Goal: Task Accomplishment & Management: Manage account settings

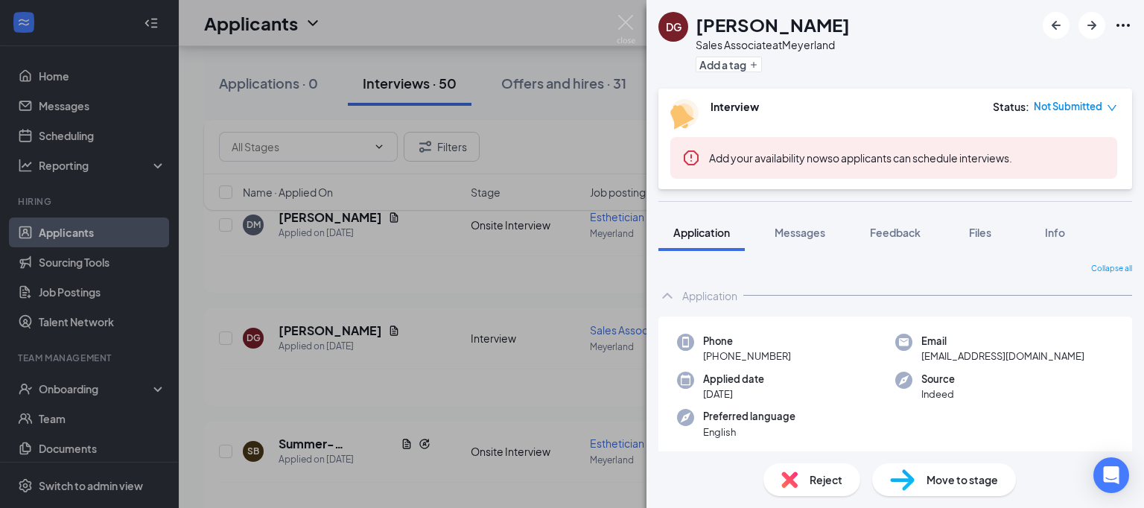
scroll to position [1442, 0]
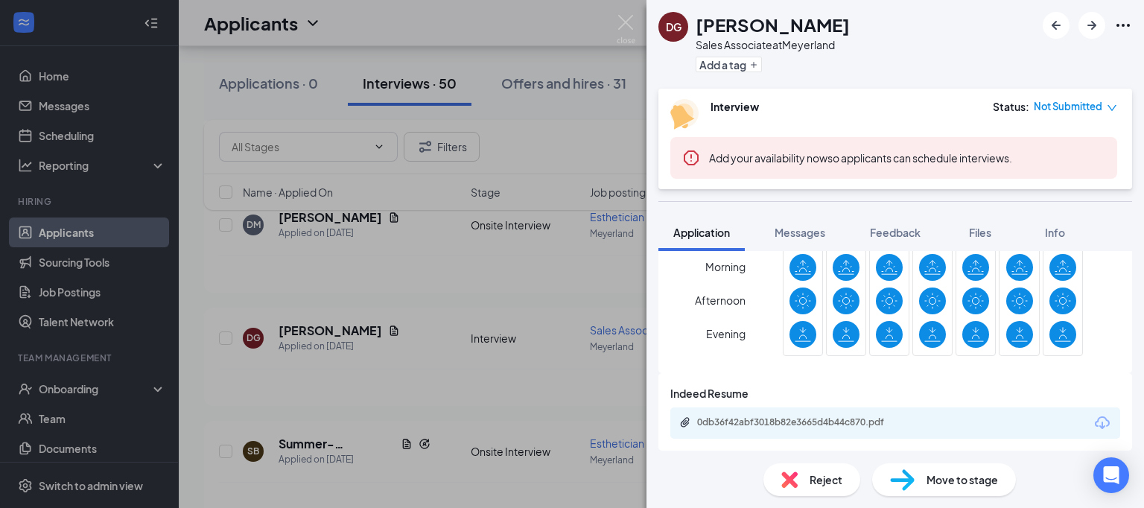
click at [980, 484] on span "Move to stage" at bounding box center [963, 480] width 72 height 16
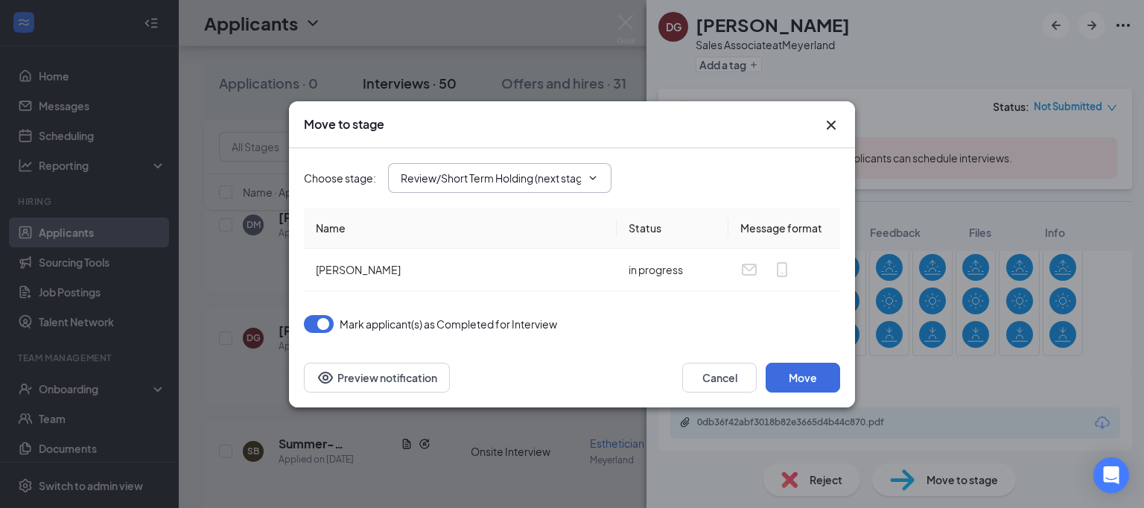
click at [542, 180] on input "Review/Short Term Holding (next stage)" at bounding box center [491, 178] width 180 height 16
drag, startPoint x: 455, startPoint y: 322, endPoint x: 489, endPoint y: 320, distance: 33.6
click at [456, 322] on div "Hiring Complete" at bounding box center [453, 325] width 80 height 16
type input "Hiring Complete"
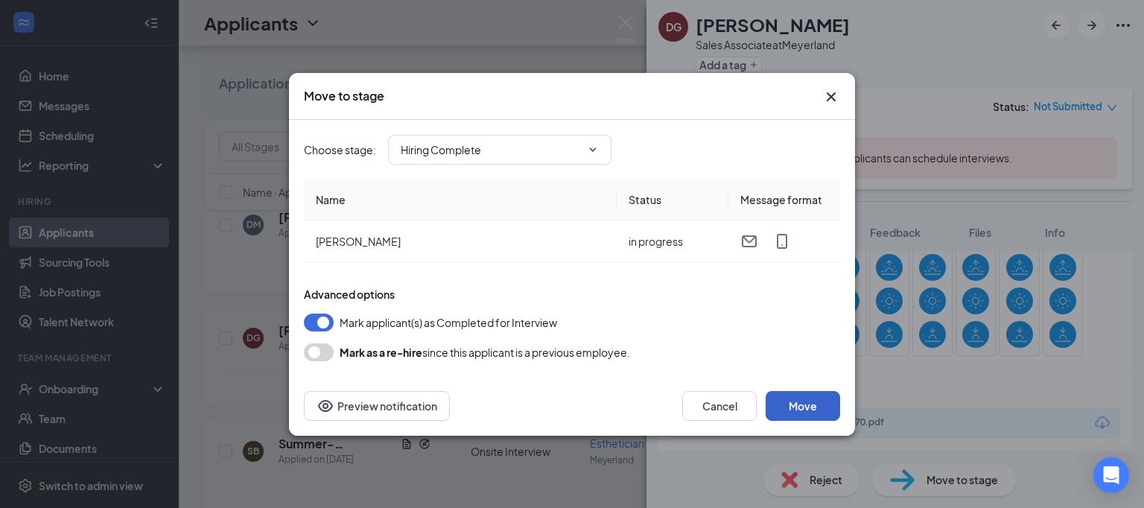
click at [808, 408] on button "Move" at bounding box center [803, 406] width 75 height 30
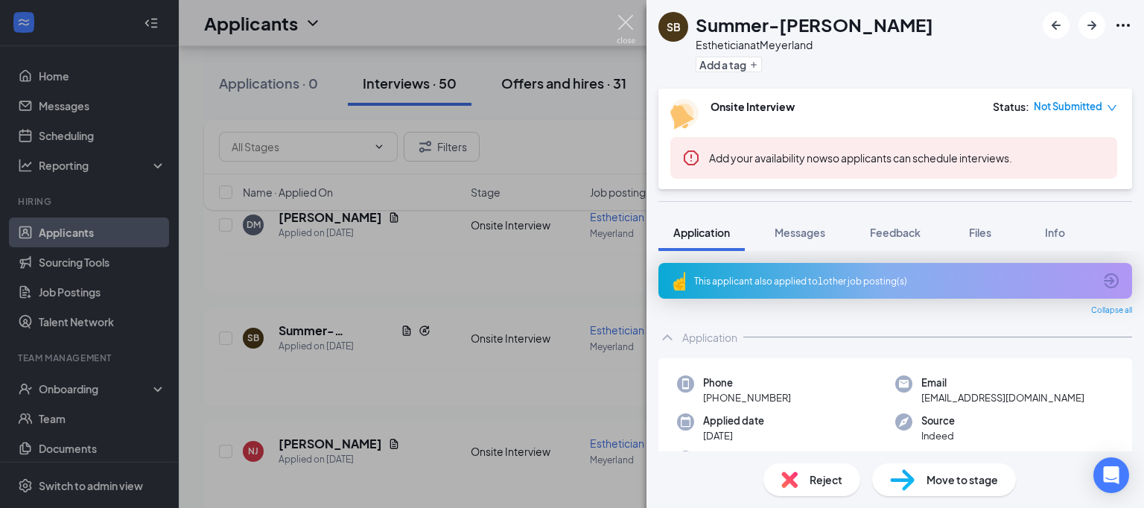
drag, startPoint x: 622, startPoint y: 22, endPoint x: 560, endPoint y: 69, distance: 78.1
click at [621, 20] on img at bounding box center [626, 29] width 19 height 29
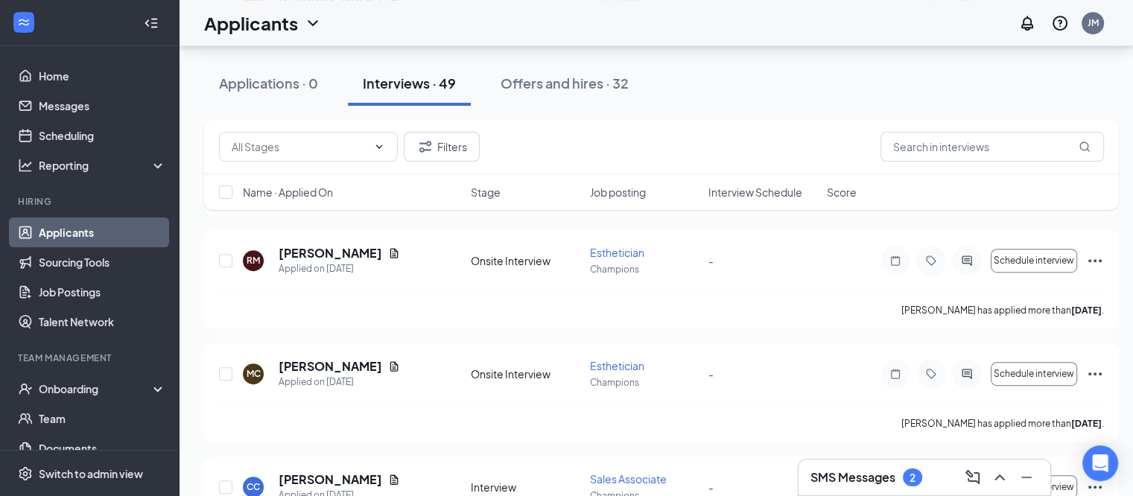
scroll to position [671, 0]
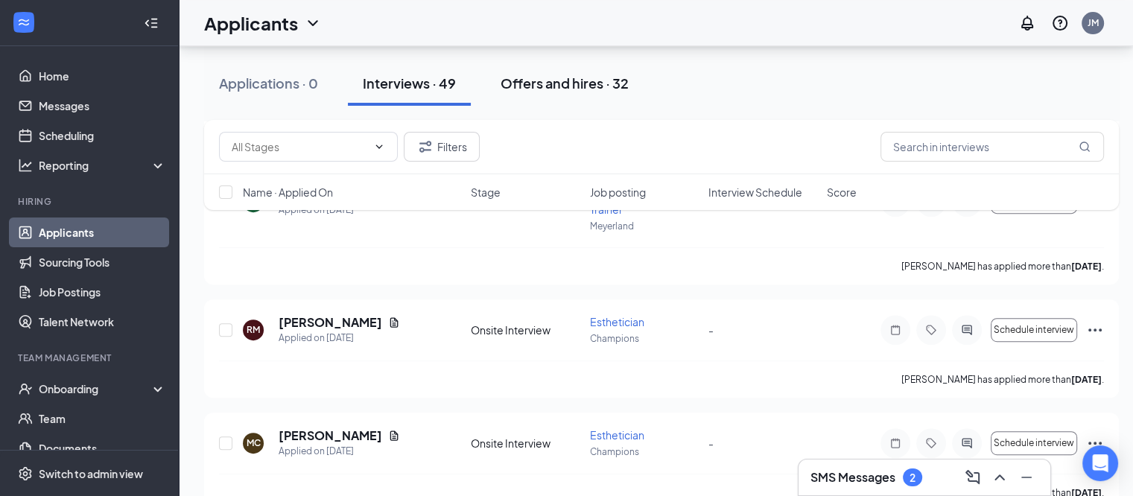
click at [569, 88] on div "Offers and hires · 32" at bounding box center [565, 83] width 128 height 19
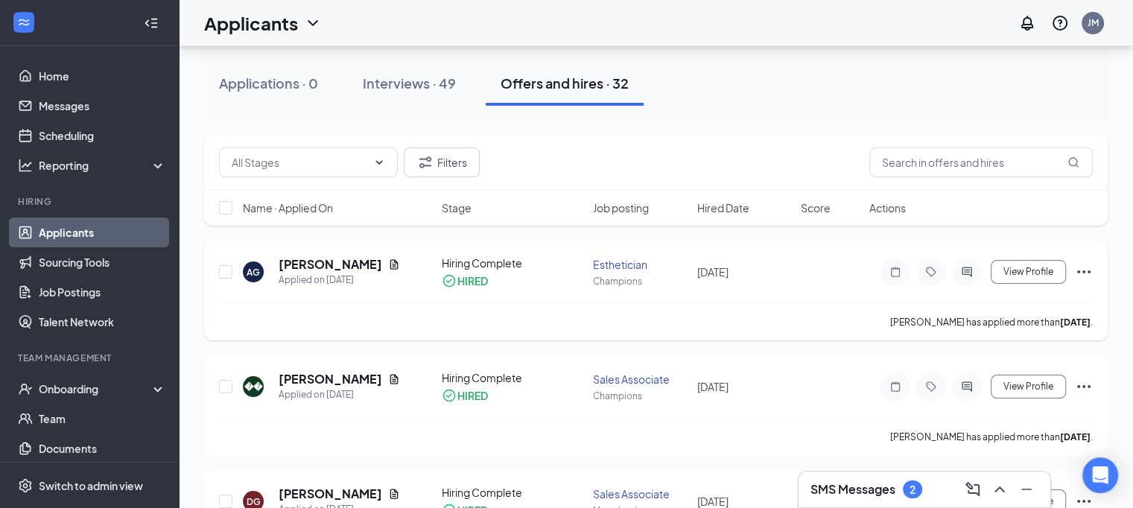
scroll to position [149, 0]
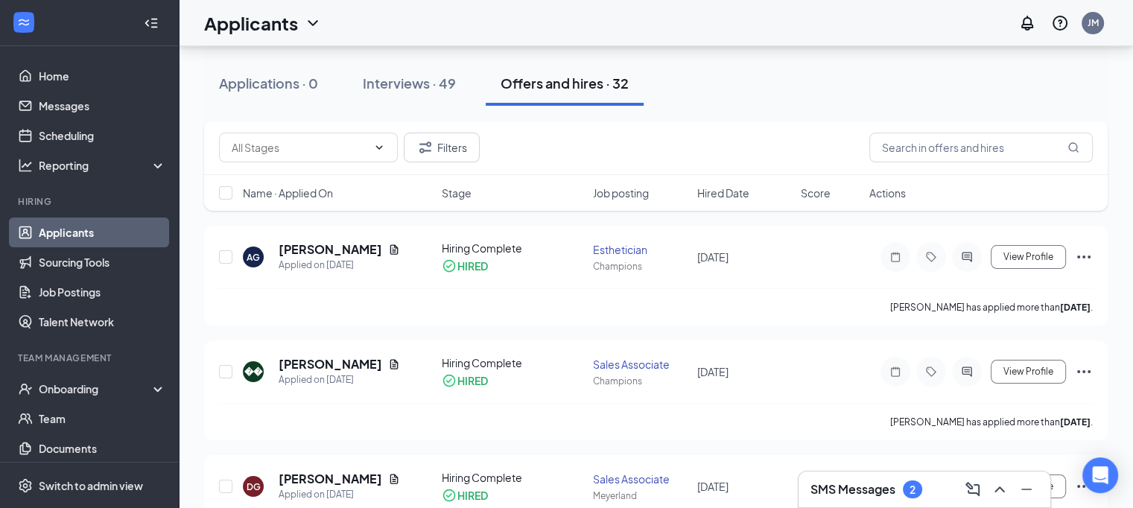
click at [896, 496] on h3 "SMS Messages" at bounding box center [853, 489] width 85 height 16
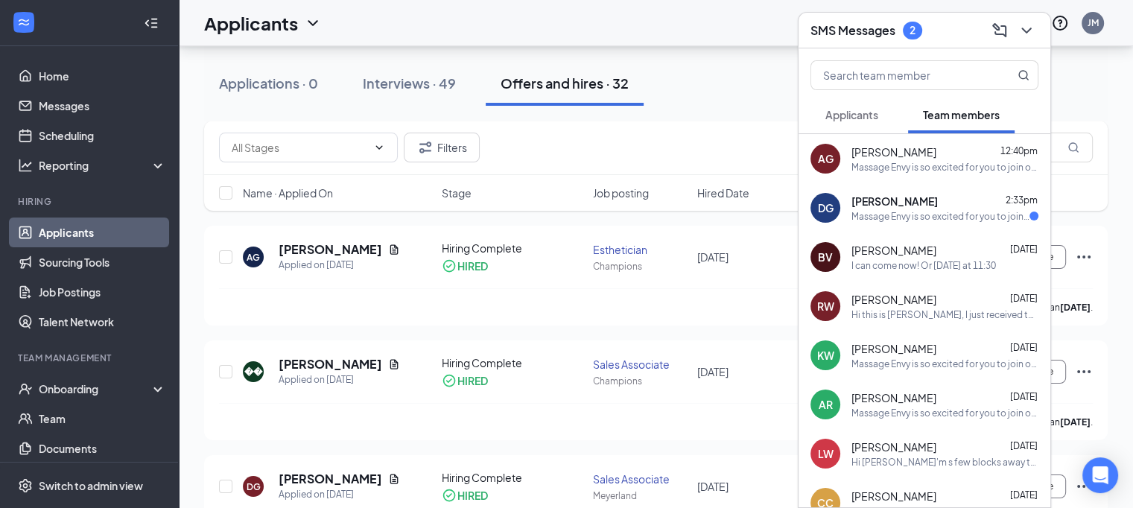
click at [906, 161] on div "Massage Envy is so excited for you to join our team! Do you know anyone else wh…" at bounding box center [945, 167] width 187 height 13
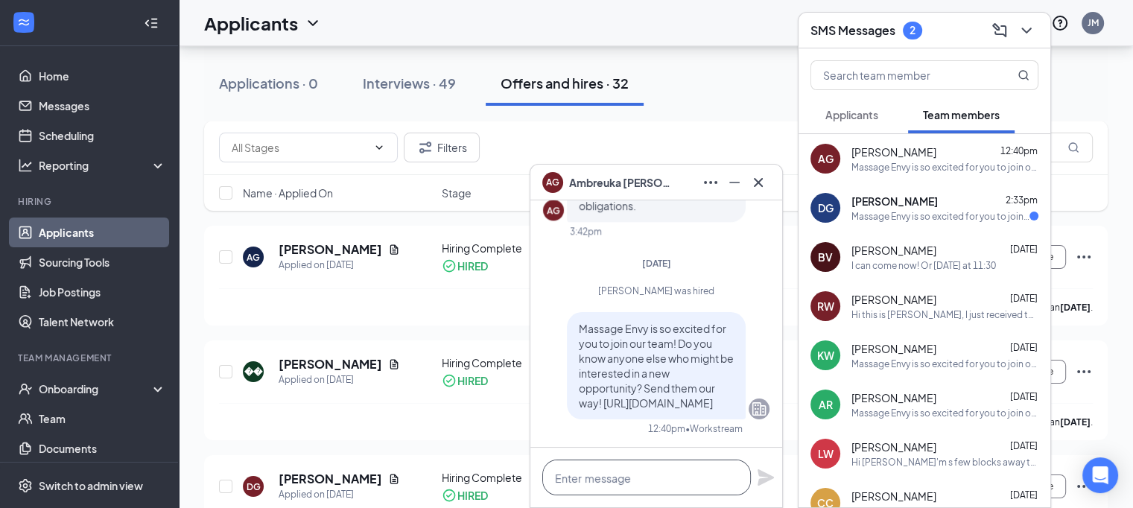
click at [566, 479] on textarea at bounding box center [646, 478] width 209 height 36
type textarea "I sent you the onboarding paperwork."
click at [767, 475] on icon "Plane" at bounding box center [766, 477] width 16 height 16
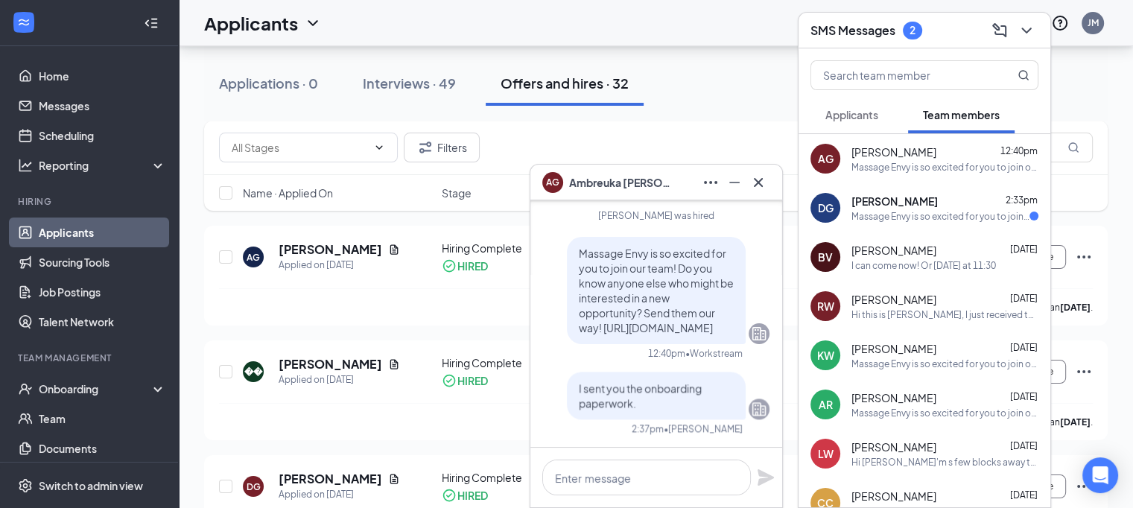
click at [744, 120] on div "Applications · 0 Interviews · 49 Offers and hires · 32" at bounding box center [656, 83] width 904 height 75
click at [901, 215] on div "Massage Envy is so excited for you to join our team! Do you know anyone else wh…" at bounding box center [941, 216] width 178 height 13
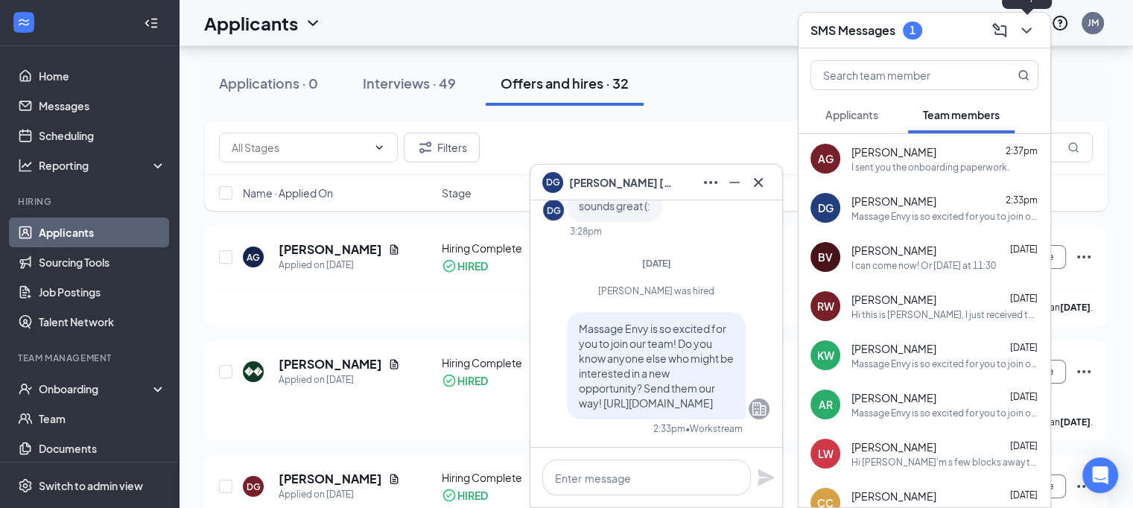
click at [1019, 32] on icon "ChevronDown" at bounding box center [1027, 31] width 18 height 18
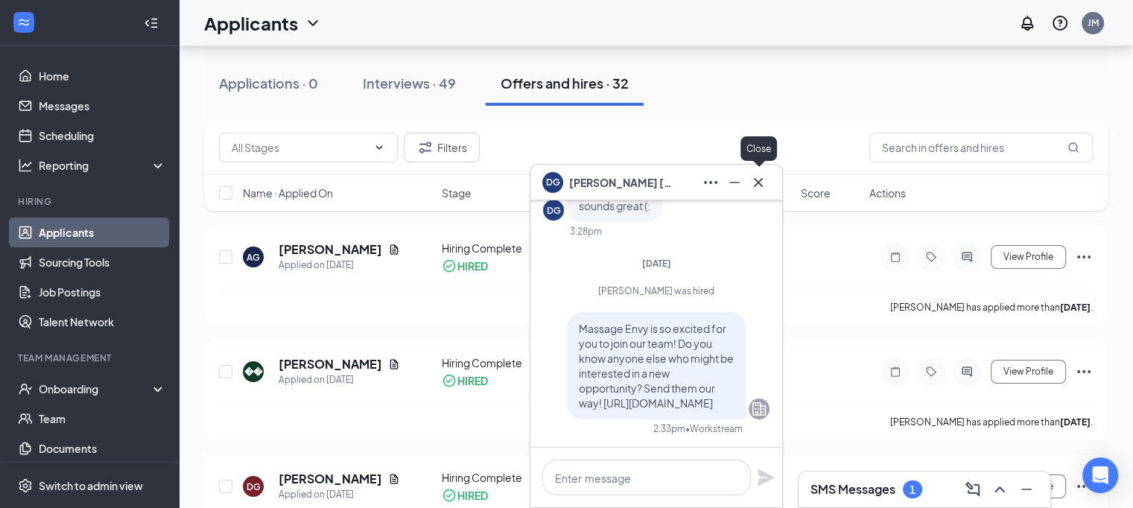
click at [760, 187] on icon "Cross" at bounding box center [759, 183] width 18 height 18
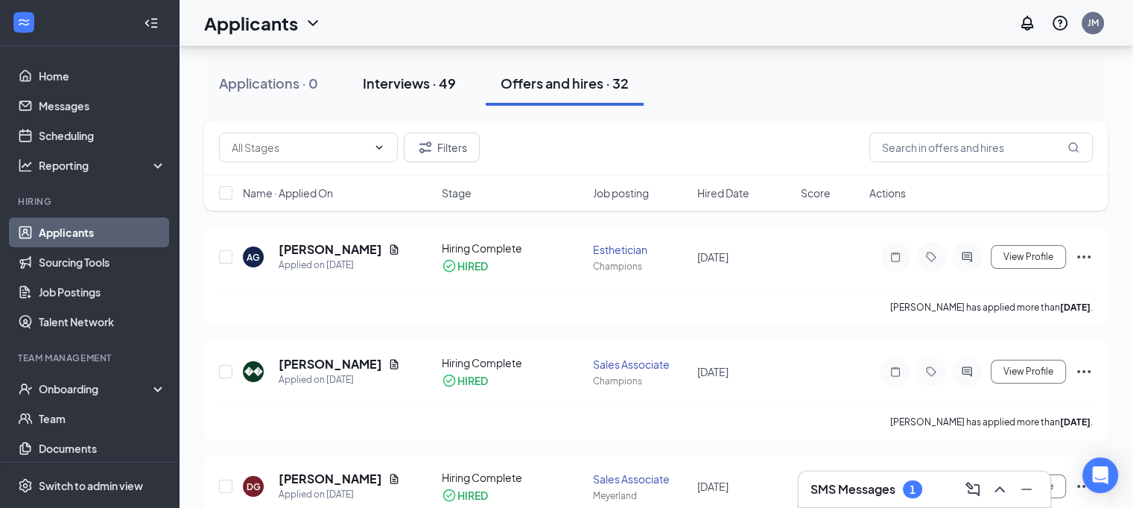
click at [416, 81] on div "Interviews · 49" at bounding box center [409, 83] width 93 height 19
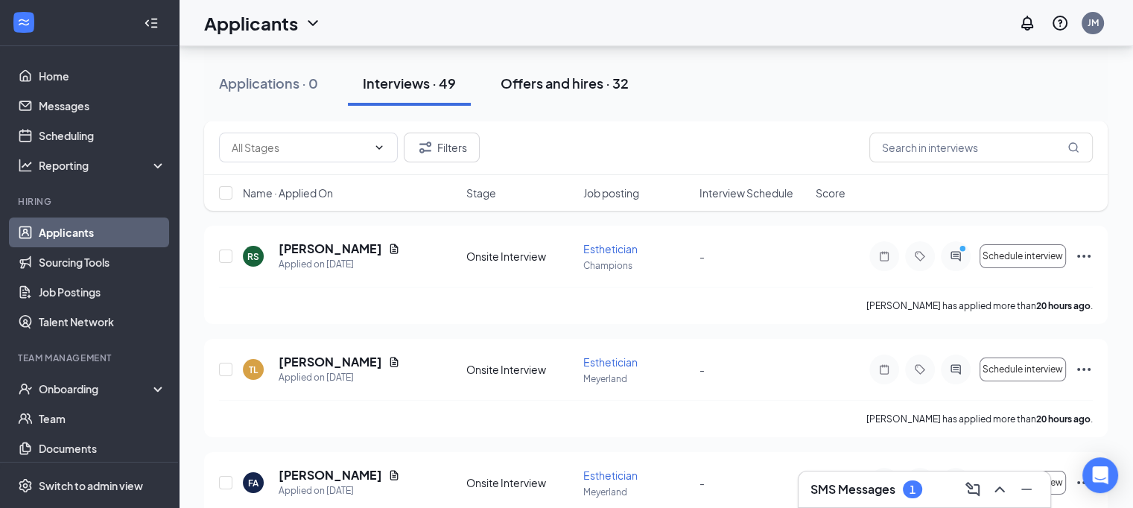
click at [554, 68] on button "Offers and hires · 32" at bounding box center [565, 83] width 158 height 45
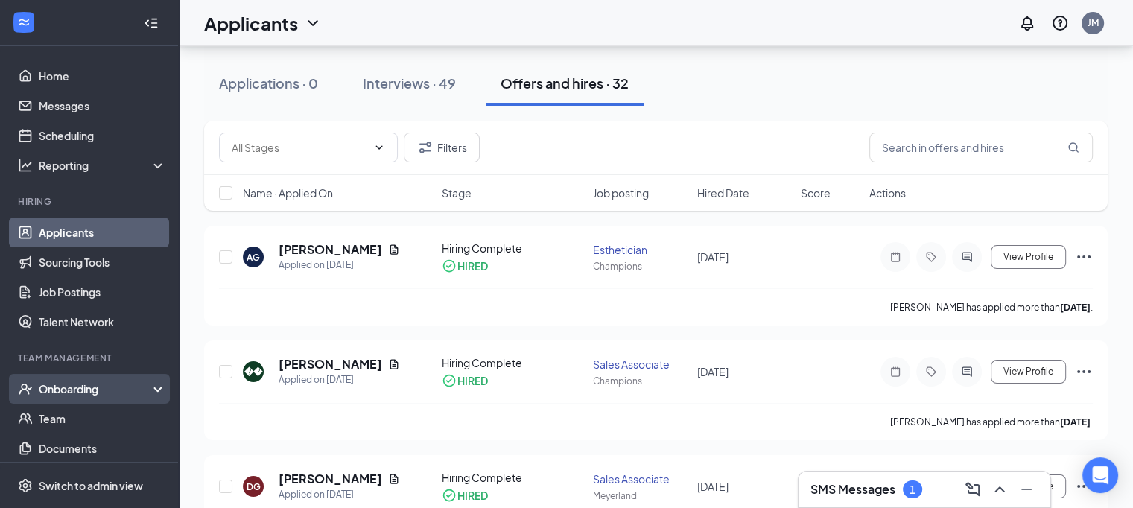
click at [48, 390] on div "Onboarding" at bounding box center [96, 388] width 115 height 15
click at [63, 390] on div "Onboarding" at bounding box center [96, 388] width 115 height 15
click at [67, 390] on div "Onboarding" at bounding box center [96, 388] width 115 height 15
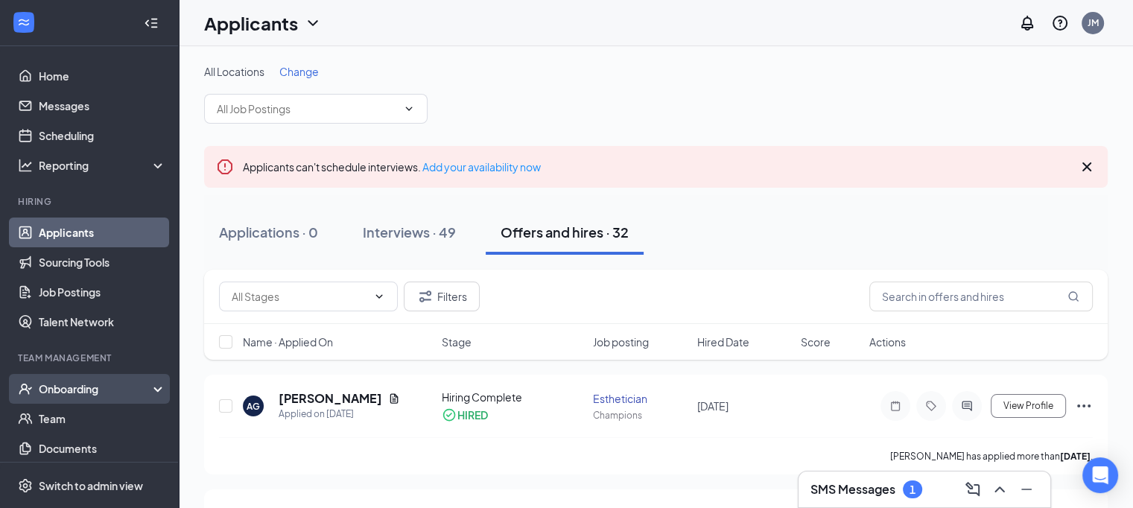
click at [82, 385] on div "Onboarding" at bounding box center [96, 388] width 115 height 15
click at [543, 243] on button "Offers and hires · 32" at bounding box center [565, 232] width 158 height 45
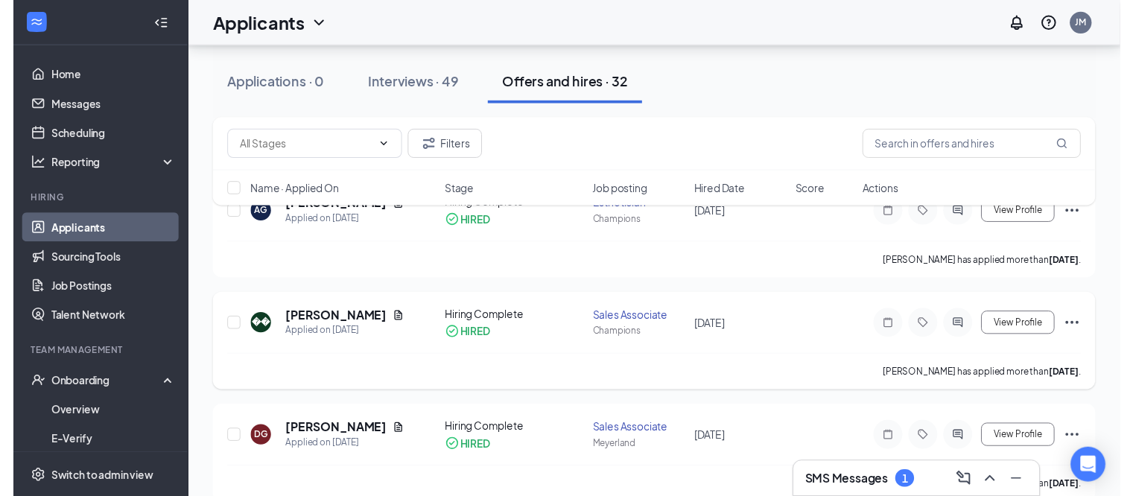
scroll to position [224, 0]
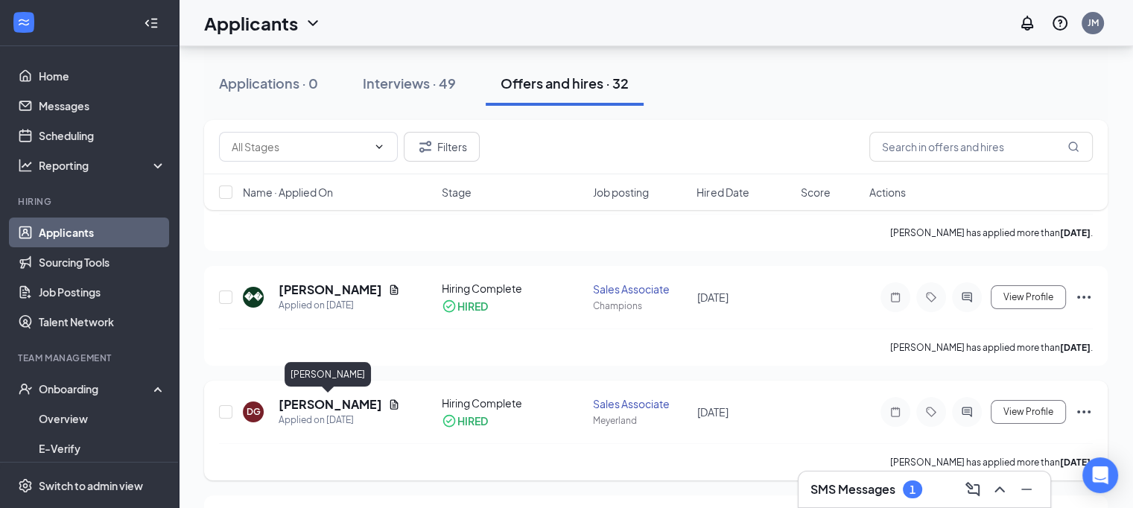
click at [334, 397] on h5 "[PERSON_NAME]" at bounding box center [331, 404] width 104 height 16
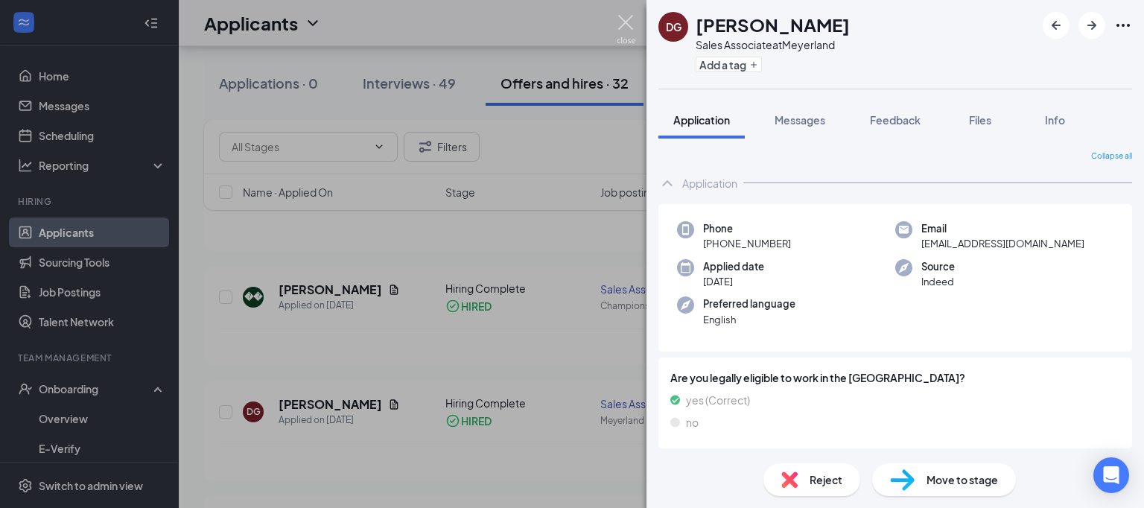
click at [630, 15] on img at bounding box center [626, 29] width 19 height 29
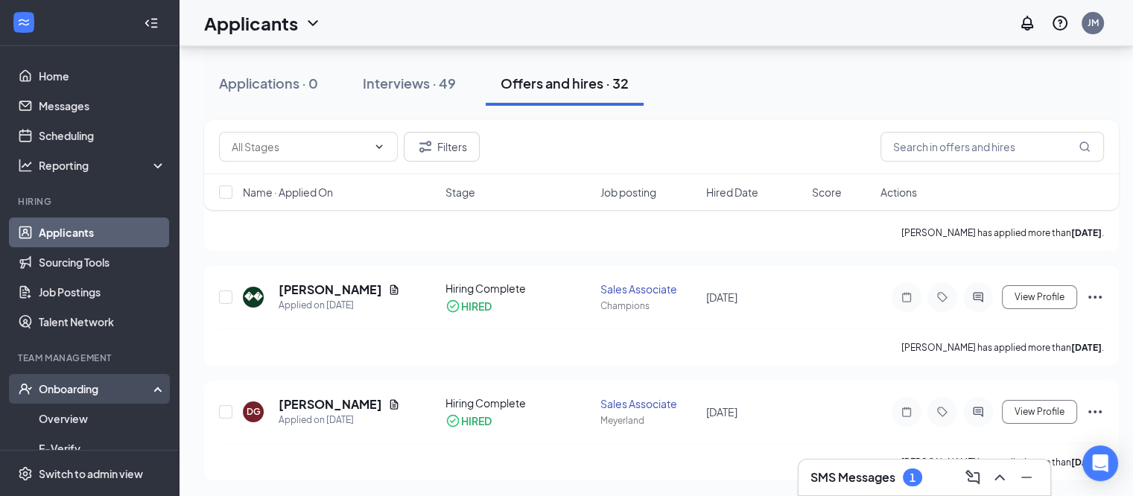
click at [92, 385] on div "Onboarding" at bounding box center [96, 388] width 115 height 15
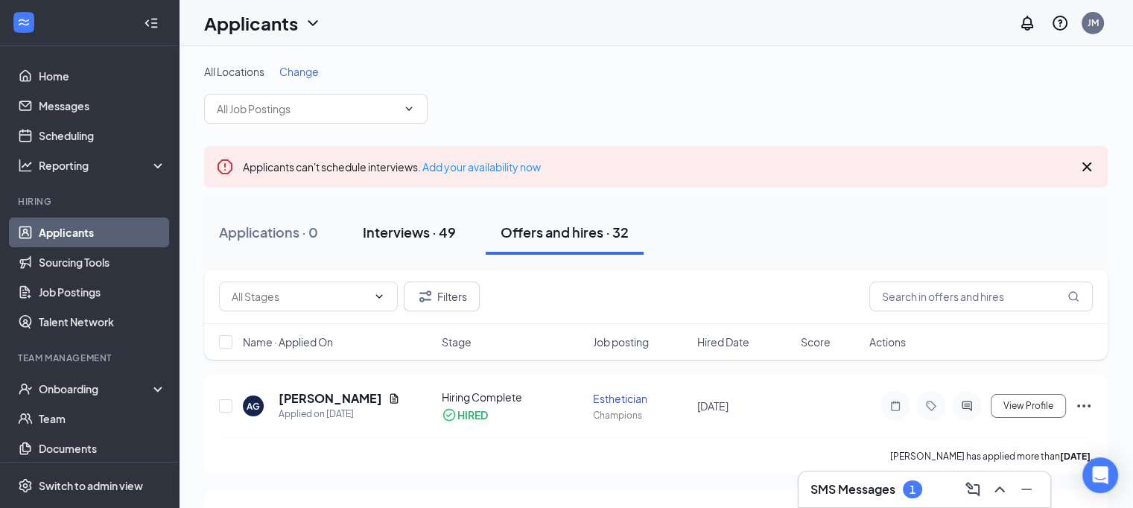
click at [398, 231] on div "Interviews · 49" at bounding box center [409, 232] width 93 height 19
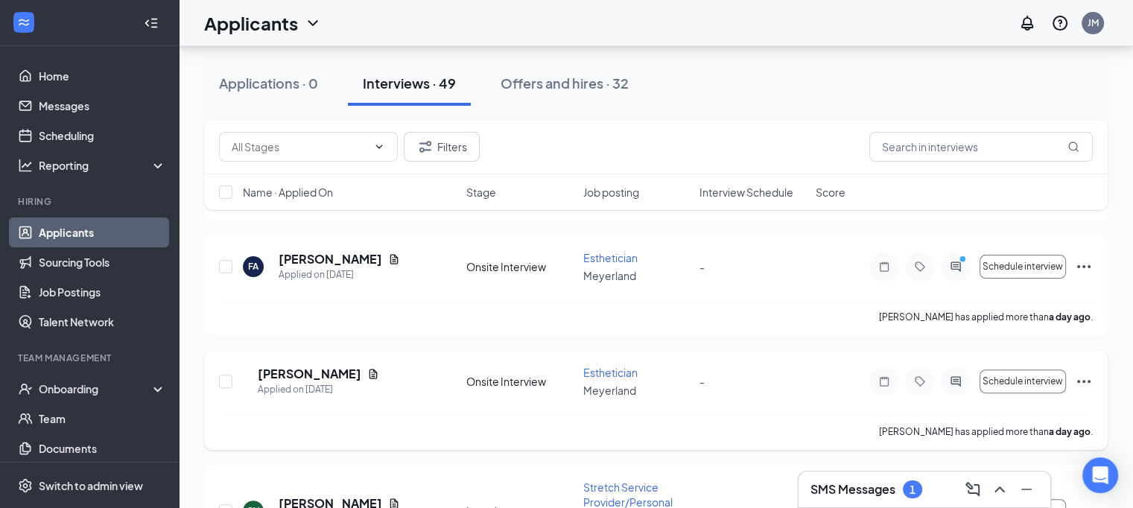
scroll to position [373, 0]
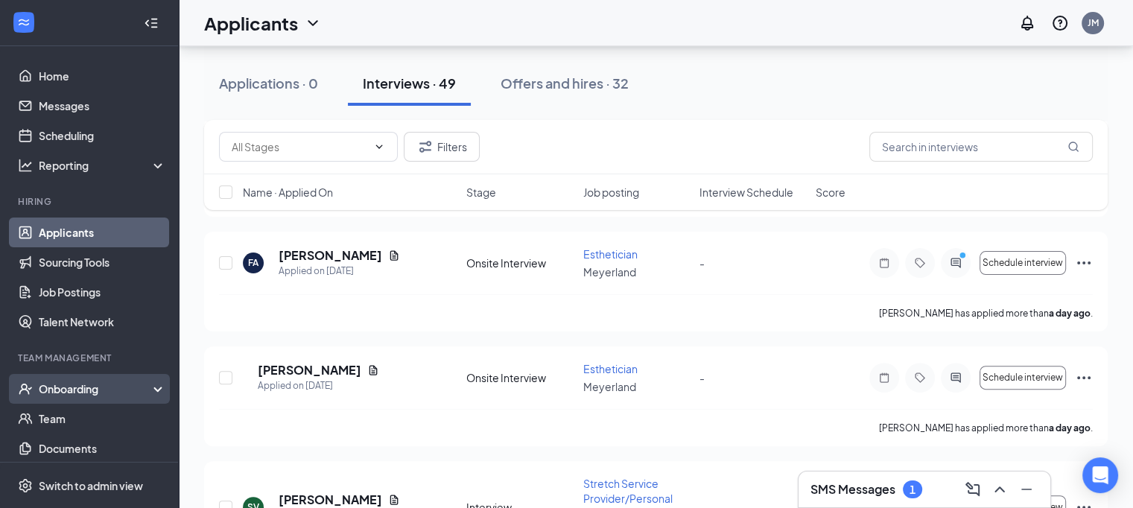
click at [100, 379] on div "Onboarding" at bounding box center [89, 389] width 179 height 30
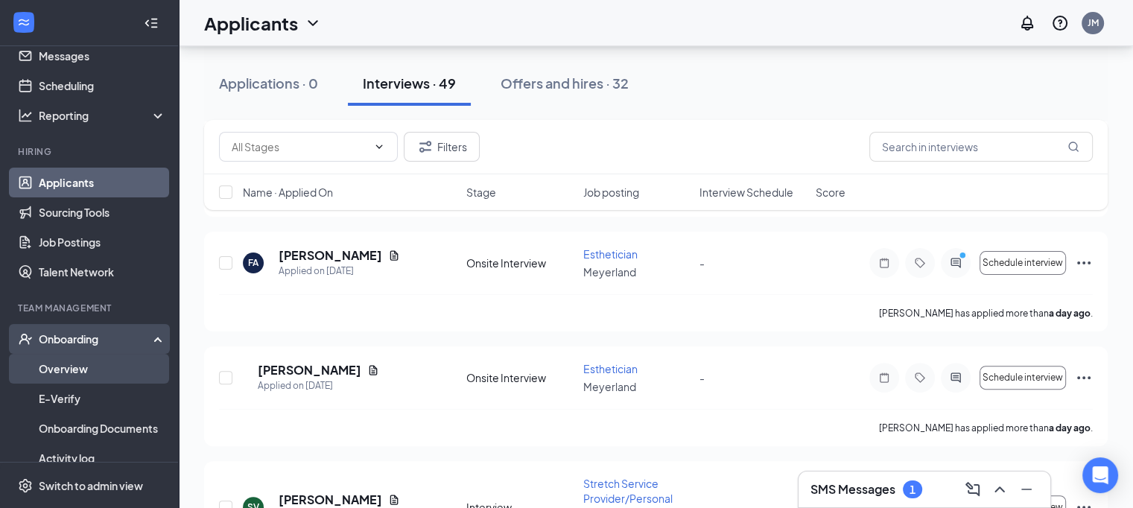
scroll to position [149, 0]
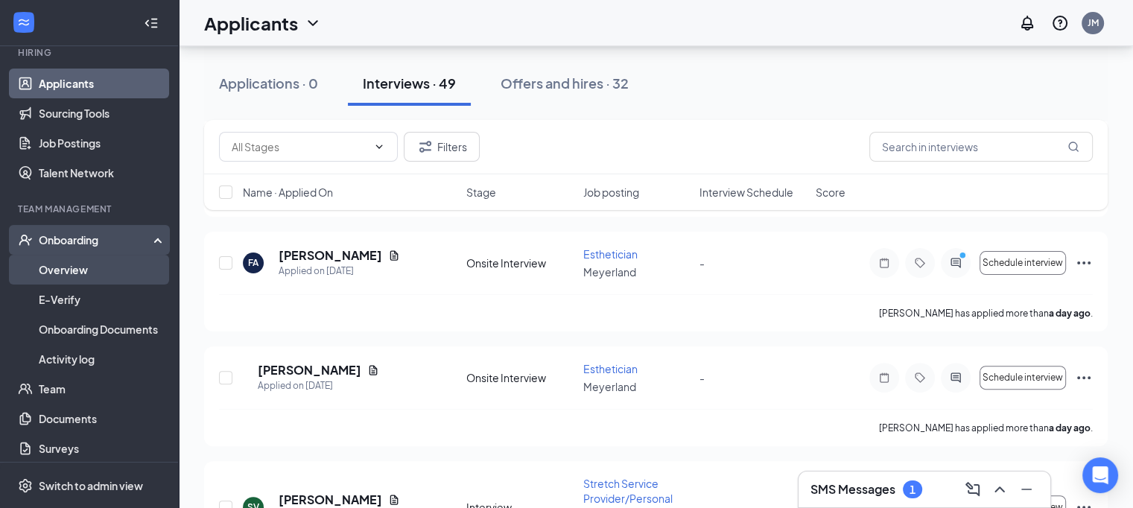
click at [79, 273] on link "Overview" at bounding box center [102, 270] width 127 height 30
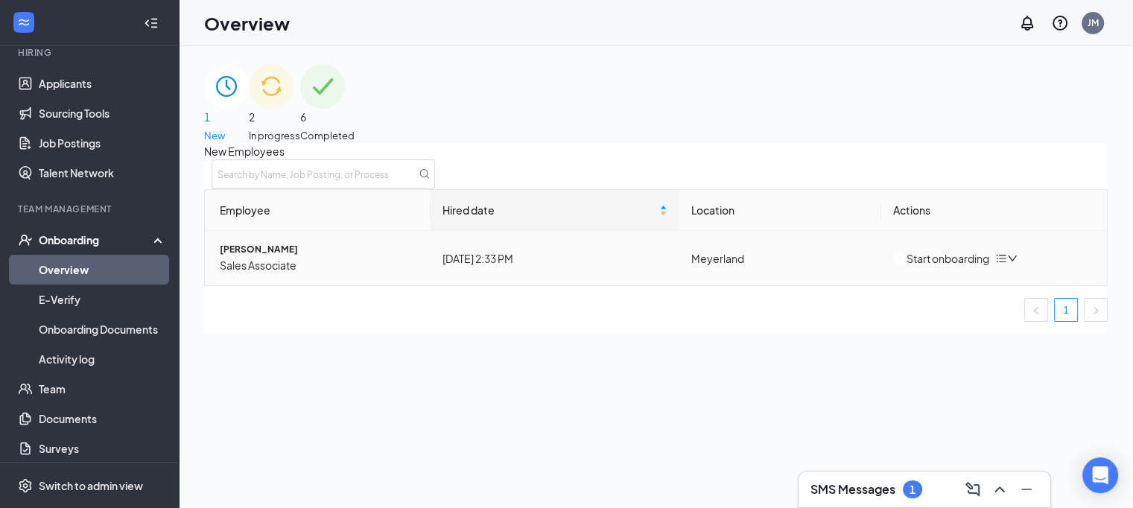
click at [964, 267] on div "Start onboarding" at bounding box center [941, 258] width 96 height 16
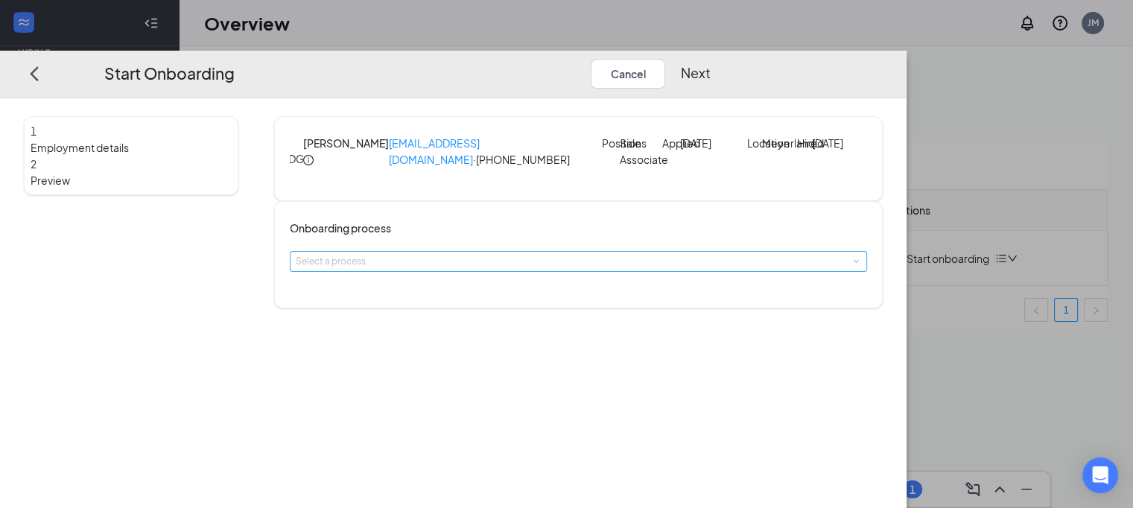
click at [542, 269] on div "Select a process" at bounding box center [575, 261] width 559 height 15
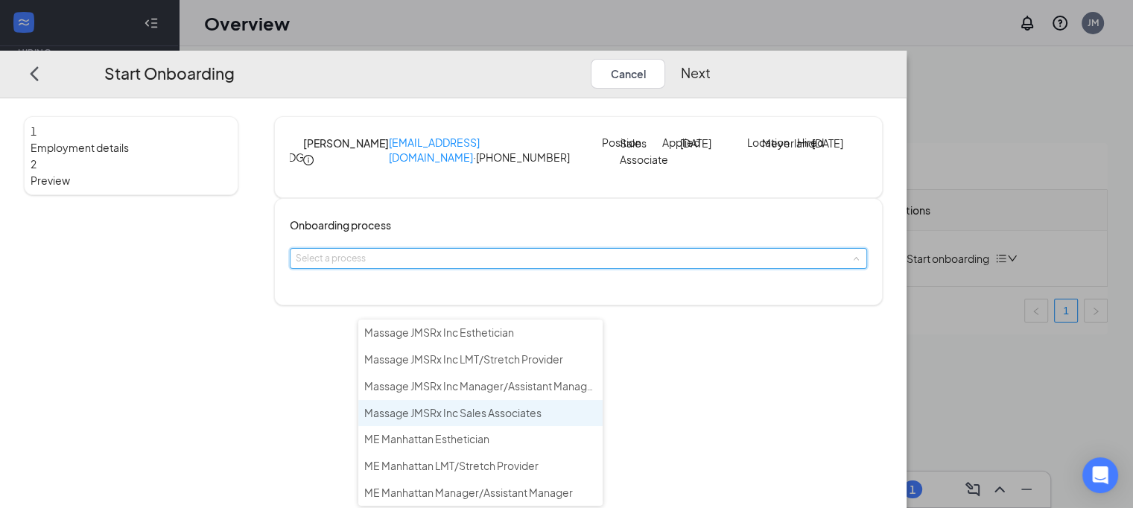
click at [510, 407] on span "Massage JMSRx Inc Sales Associates" at bounding box center [452, 412] width 177 height 13
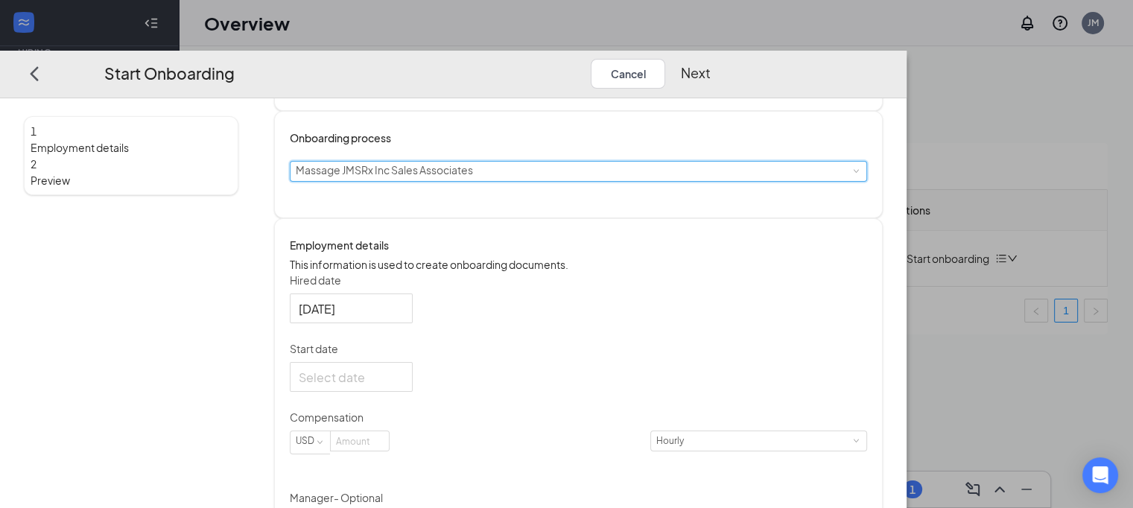
scroll to position [224, 0]
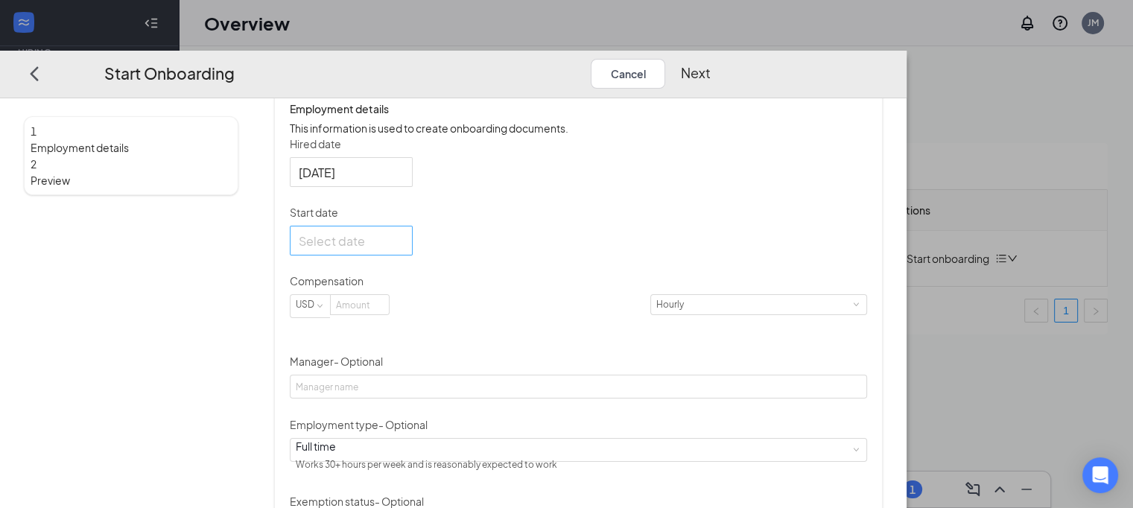
click at [404, 250] on div at bounding box center [351, 241] width 105 height 19
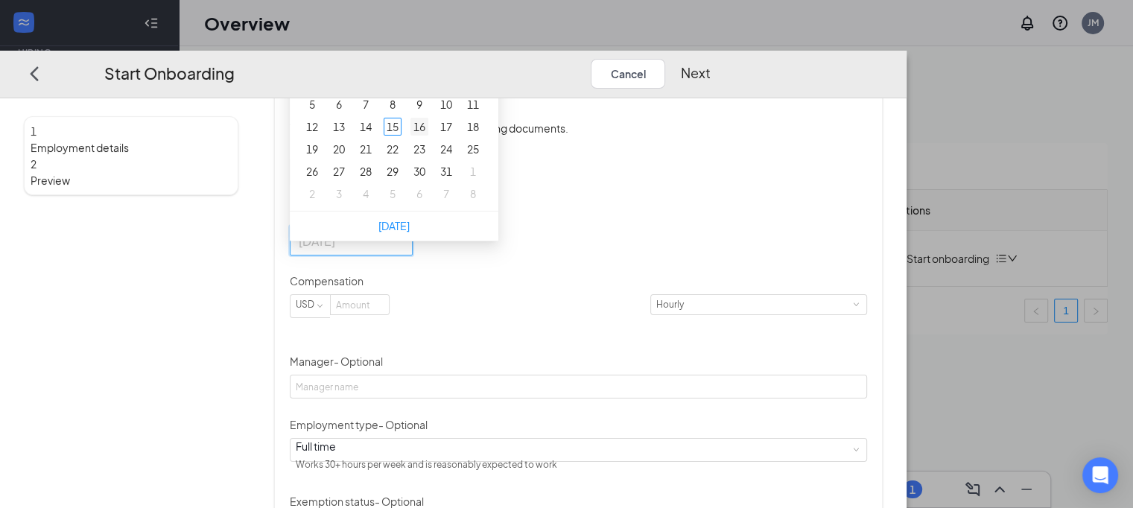
type input "Oct 16, 2025"
click at [428, 136] on div "16" at bounding box center [420, 127] width 18 height 18
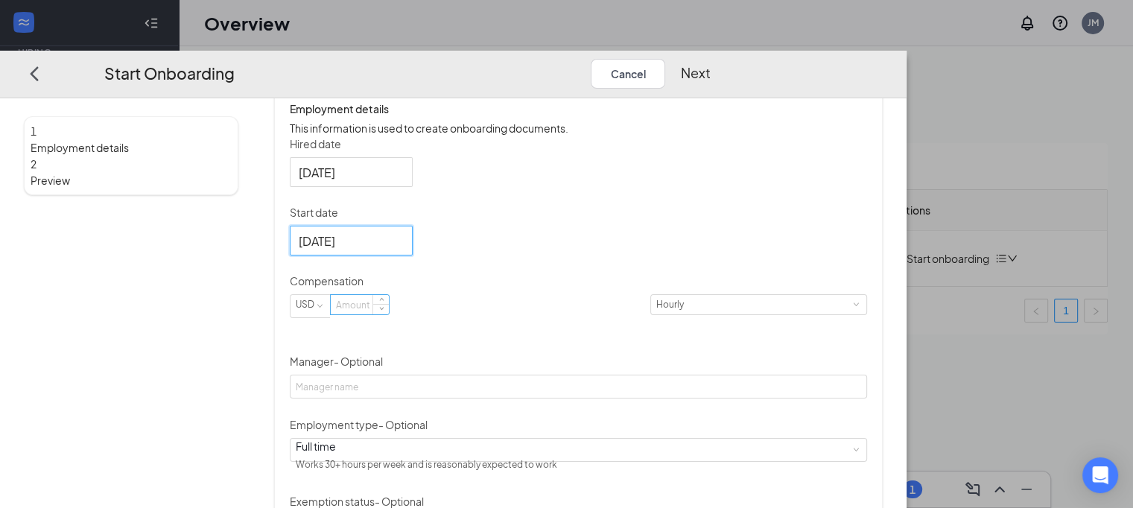
click at [389, 314] on input at bounding box center [360, 304] width 58 height 19
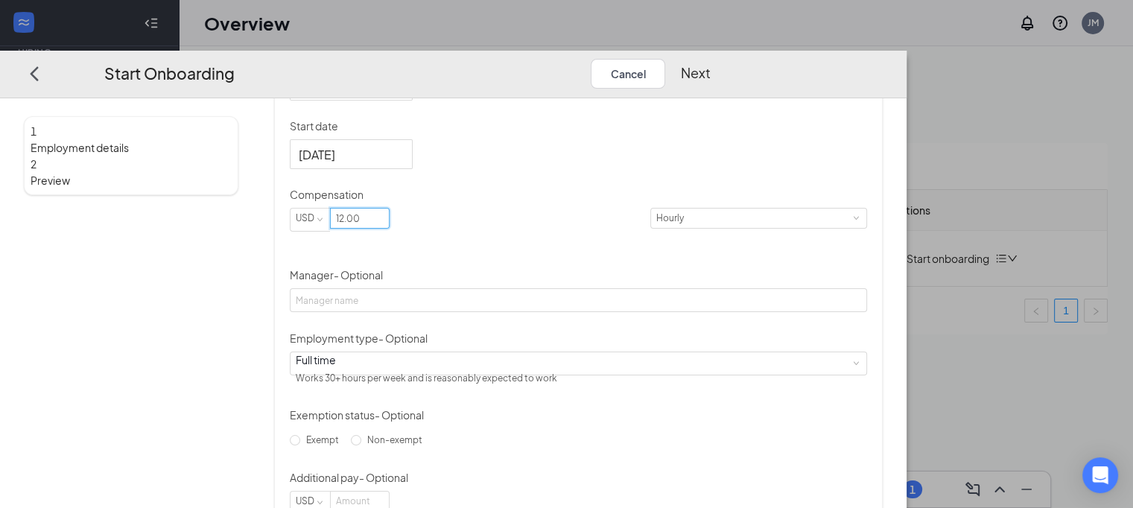
scroll to position [434, 0]
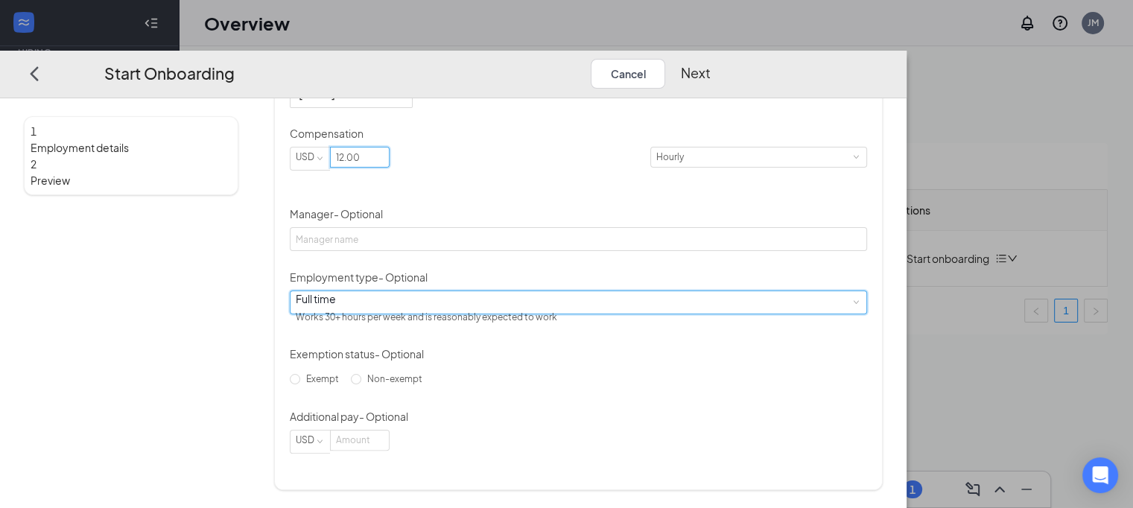
type input "12"
drag, startPoint x: 564, startPoint y: 299, endPoint x: 533, endPoint y: 311, distance: 32.8
click at [564, 299] on div "Full time Works 30+ hours per week and is reasonably expected to work" at bounding box center [578, 302] width 565 height 22
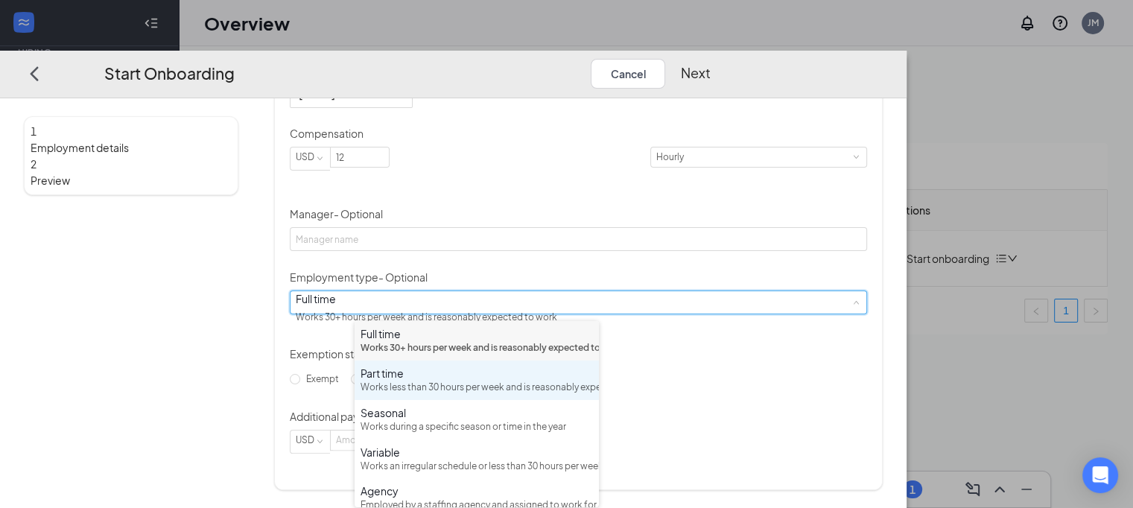
click at [411, 395] on div "Works less than 30 hours per week and is reasonably expected to work" at bounding box center [477, 388] width 232 height 14
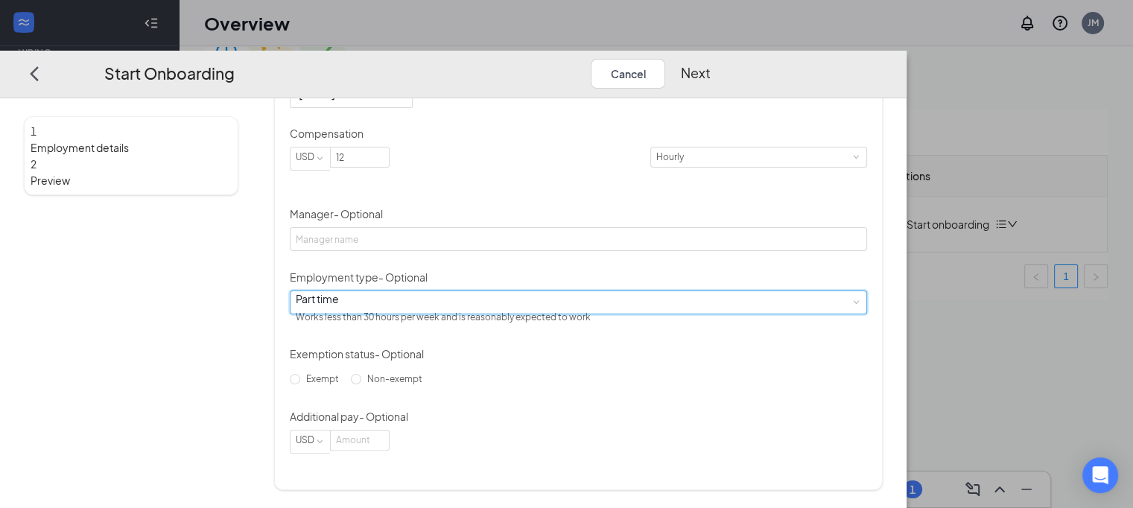
scroll to position [67, 0]
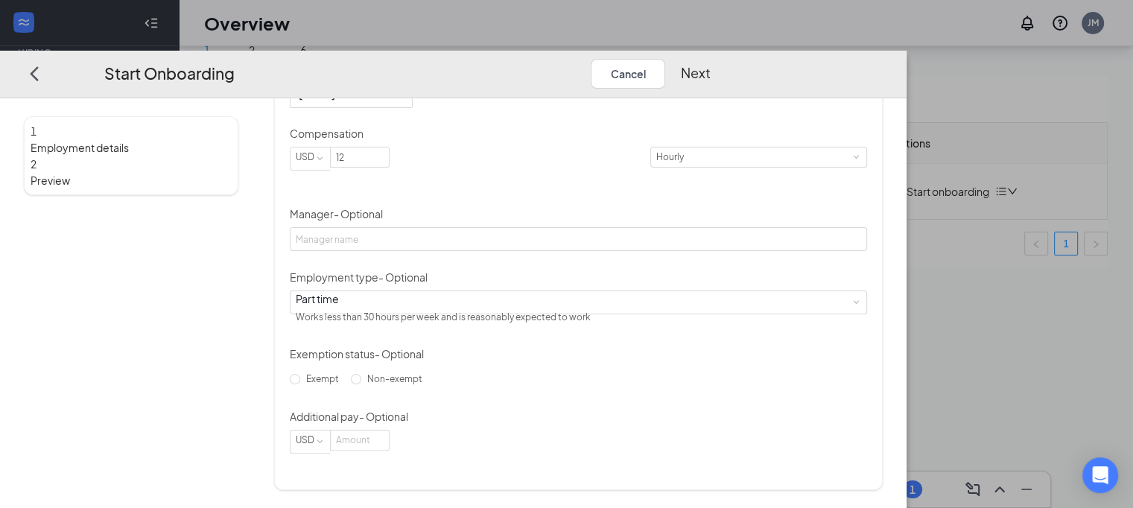
drag, startPoint x: 363, startPoint y: 395, endPoint x: 584, endPoint y: 403, distance: 221.4
click at [361, 384] on input "Non-exempt" at bounding box center [356, 379] width 10 height 10
radio input "true"
click at [710, 59] on button "Next" at bounding box center [695, 74] width 30 height 30
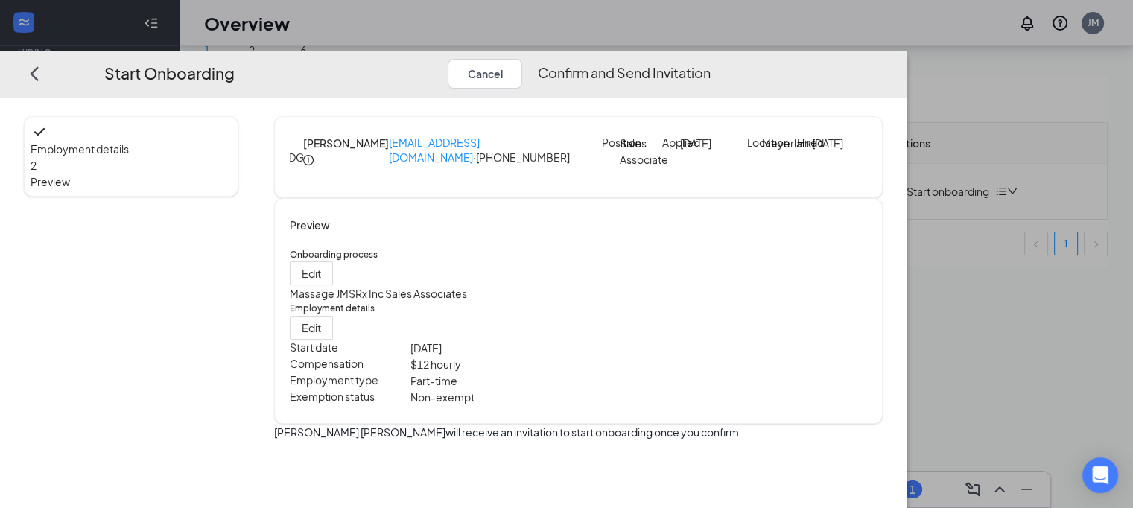
scroll to position [16, 0]
click at [710, 59] on button "Confirm and Send Invitation" at bounding box center [623, 74] width 173 height 30
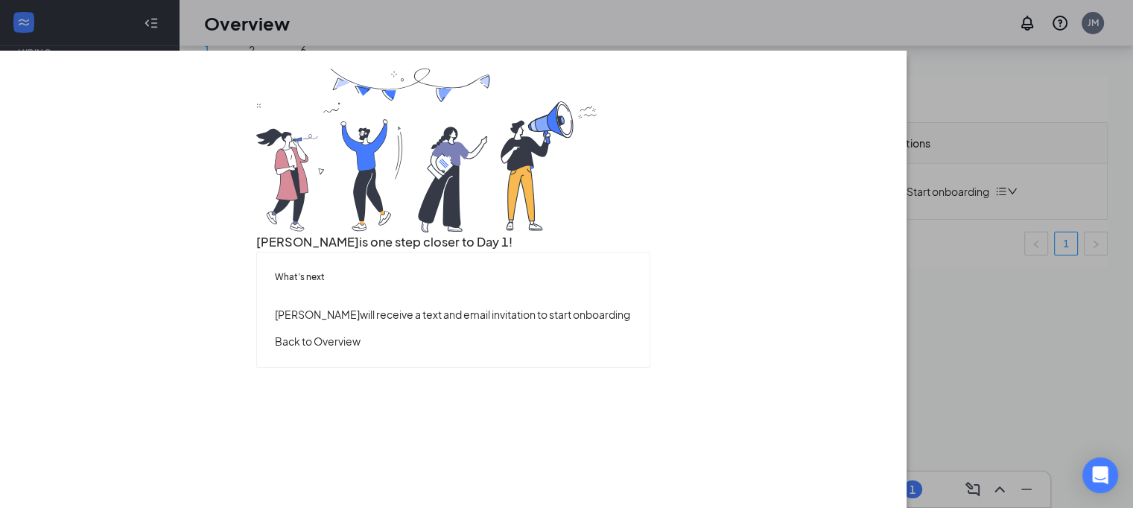
scroll to position [0, 0]
click at [361, 349] on button "Back to Overview" at bounding box center [318, 341] width 86 height 16
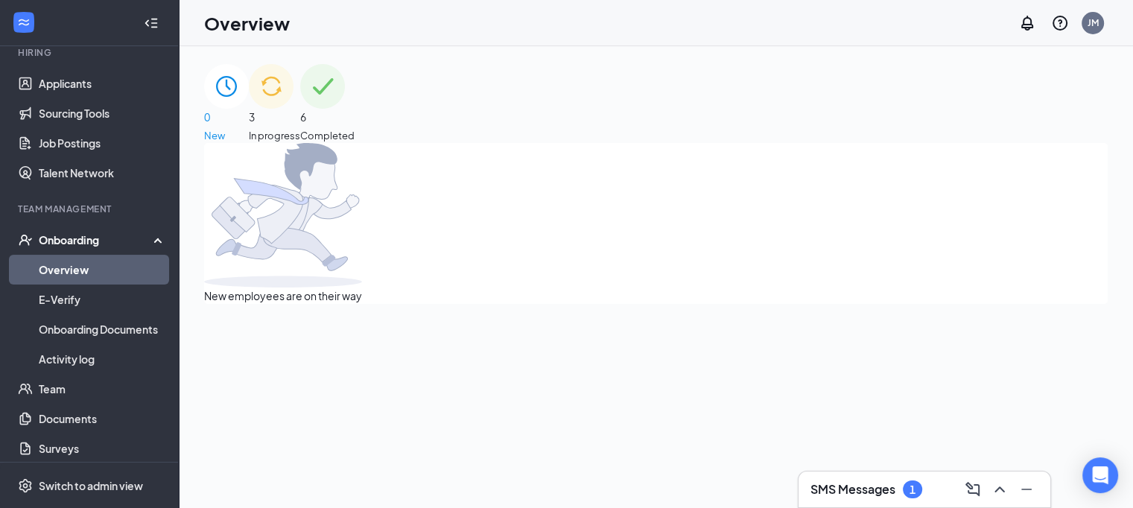
click at [300, 118] on div "3 In progress" at bounding box center [274, 103] width 51 height 79
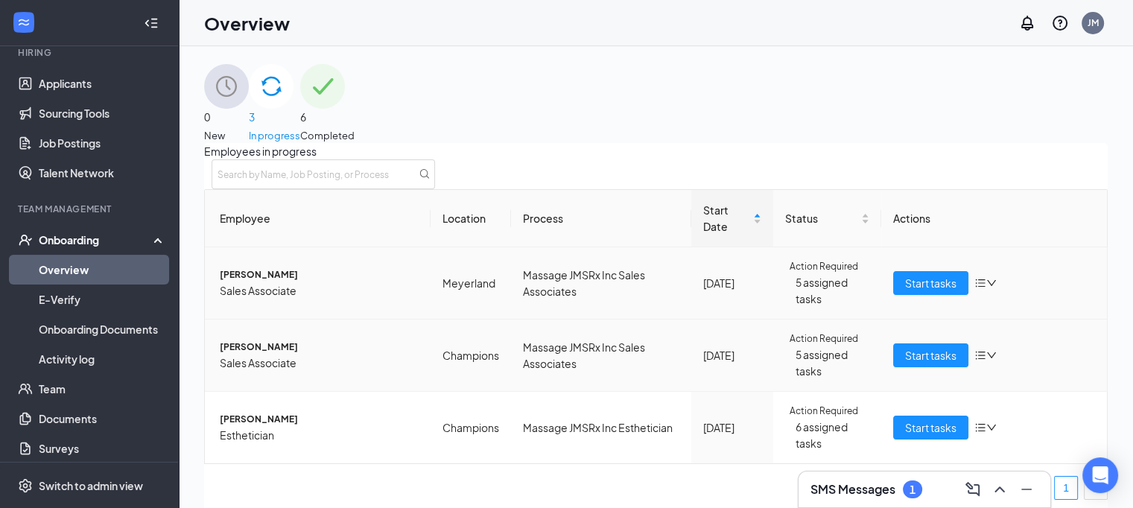
scroll to position [63, 0]
click at [906, 478] on div "SMS Messages 1" at bounding box center [925, 490] width 228 height 24
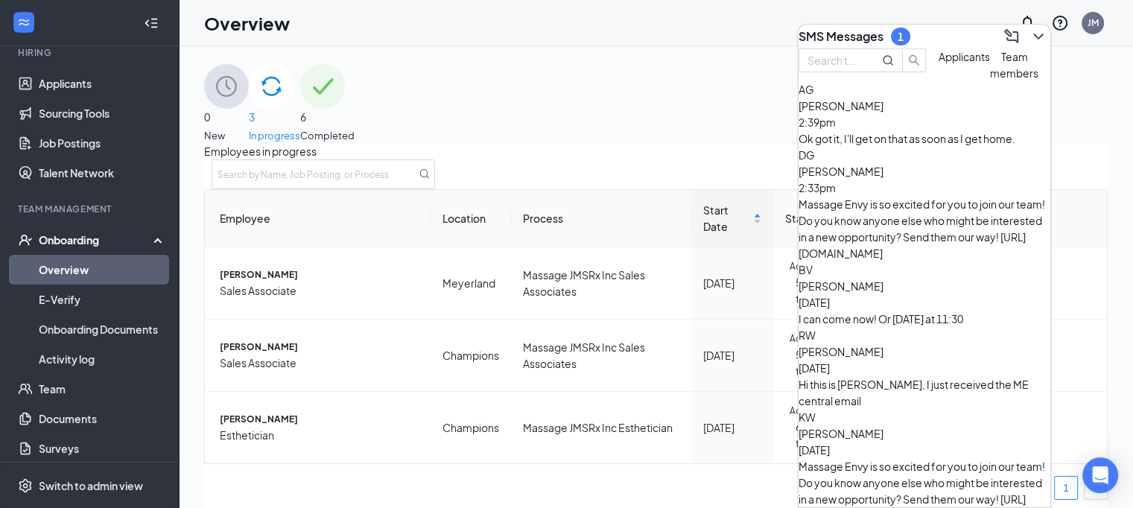
drag, startPoint x: 913, startPoint y: 168, endPoint x: 924, endPoint y: 174, distance: 12.0
click at [913, 147] on div "Ok got it, I'll get on that as soon as I get home." at bounding box center [925, 138] width 252 height 16
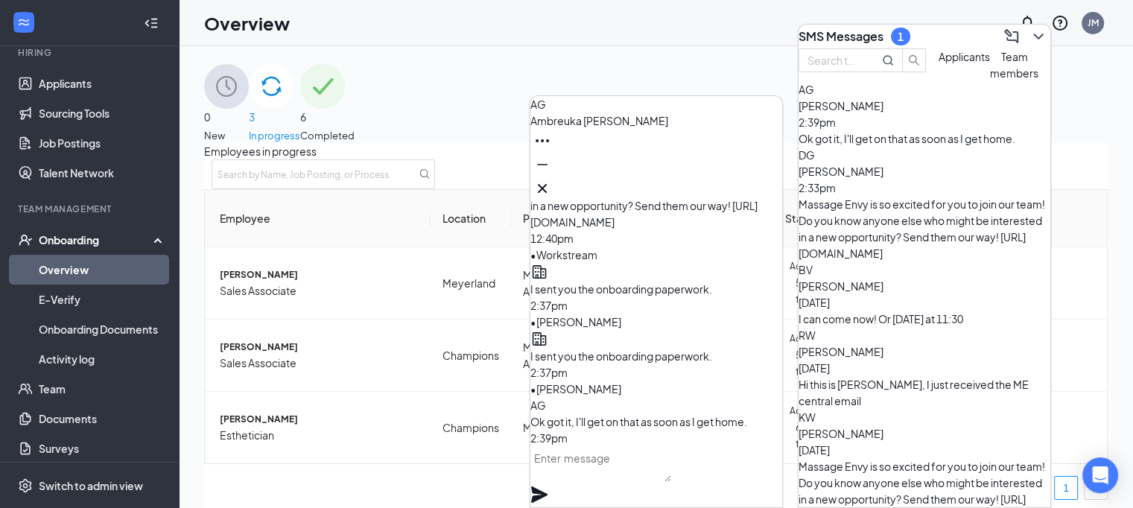
drag, startPoint x: 586, startPoint y: 487, endPoint x: 581, endPoint y: 480, distance: 8.1
click at [583, 482] on textarea at bounding box center [600, 464] width 141 height 36
type textarea "Yes ma'am"
click at [548, 487] on icon "Plane" at bounding box center [539, 495] width 16 height 16
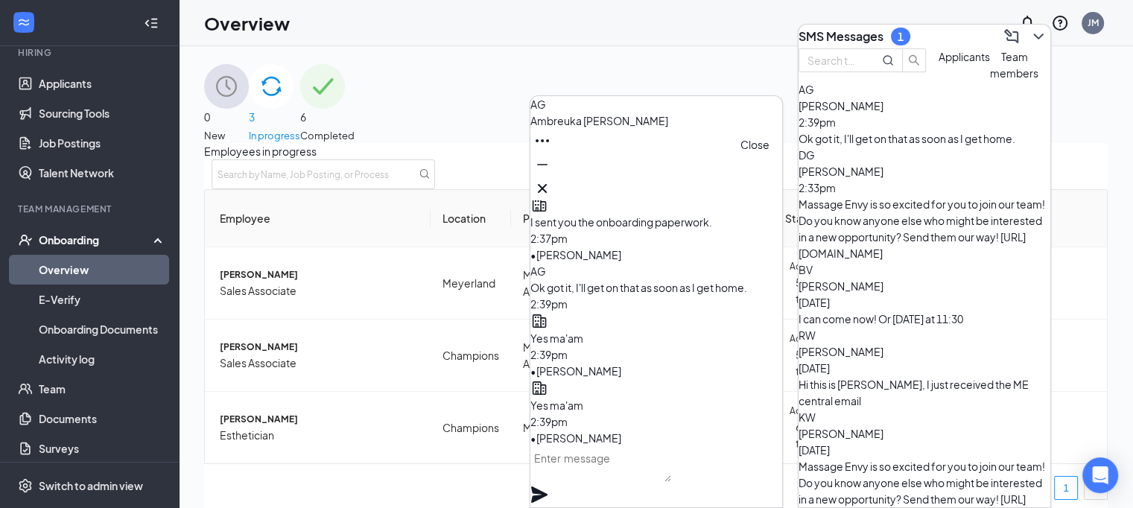
click at [551, 182] on icon "Cross" at bounding box center [542, 189] width 18 height 18
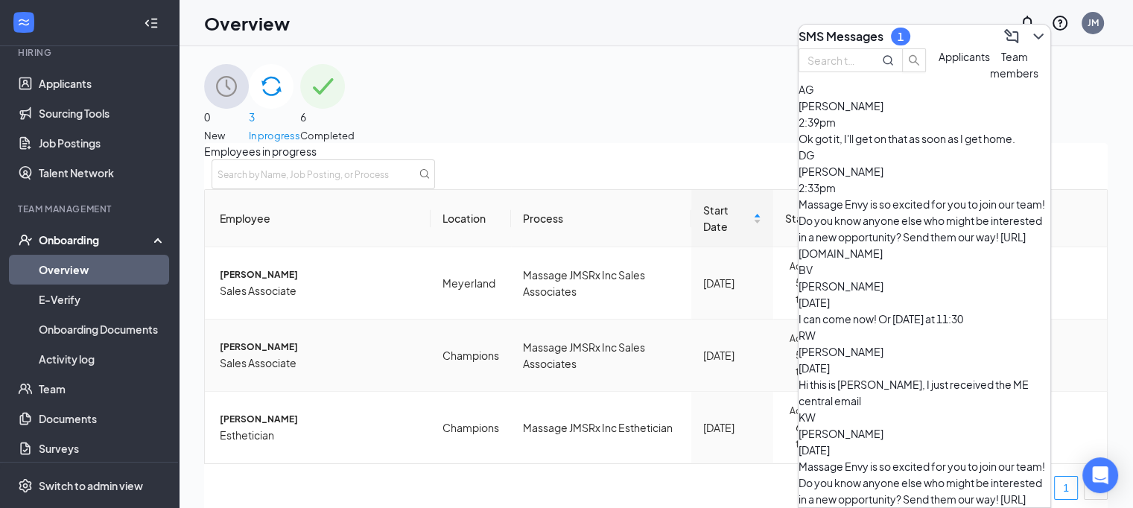
click at [592, 323] on td "Massage JMSRx Inc Sales Associates" at bounding box center [601, 356] width 180 height 72
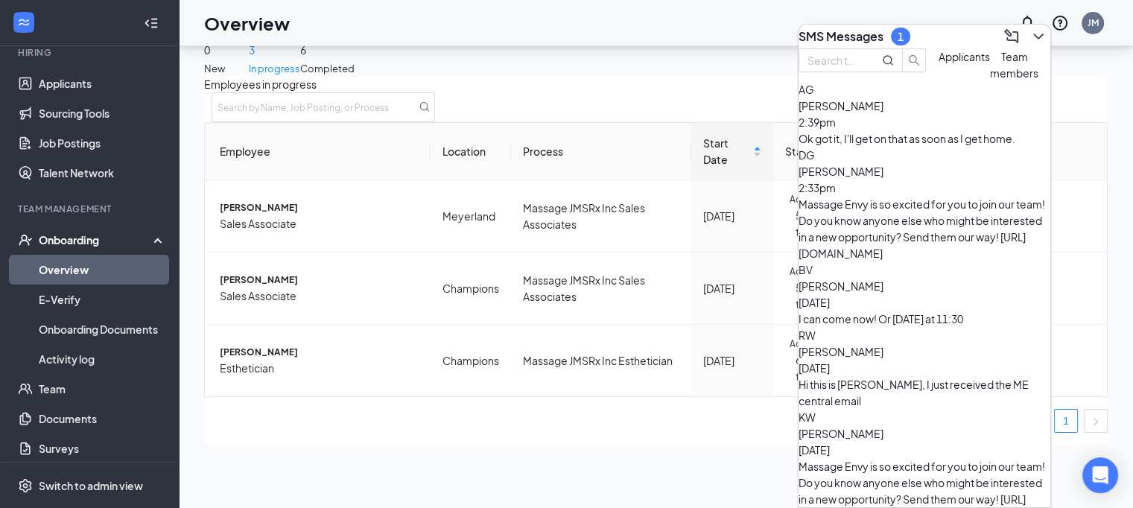
click at [1033, 34] on icon "ChevronDown" at bounding box center [1038, 37] width 10 height 6
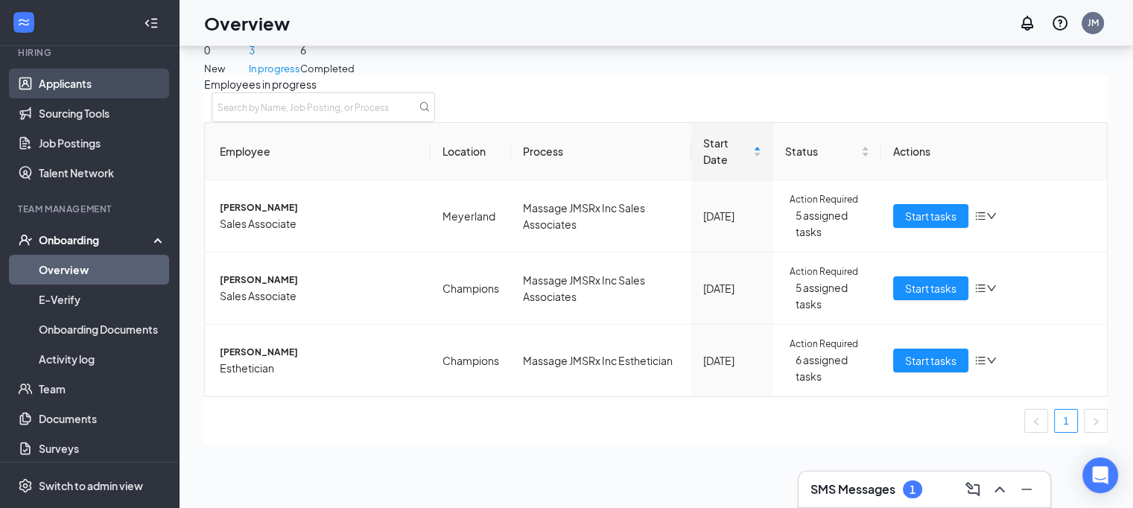
click at [88, 89] on link "Applicants" at bounding box center [102, 84] width 127 height 30
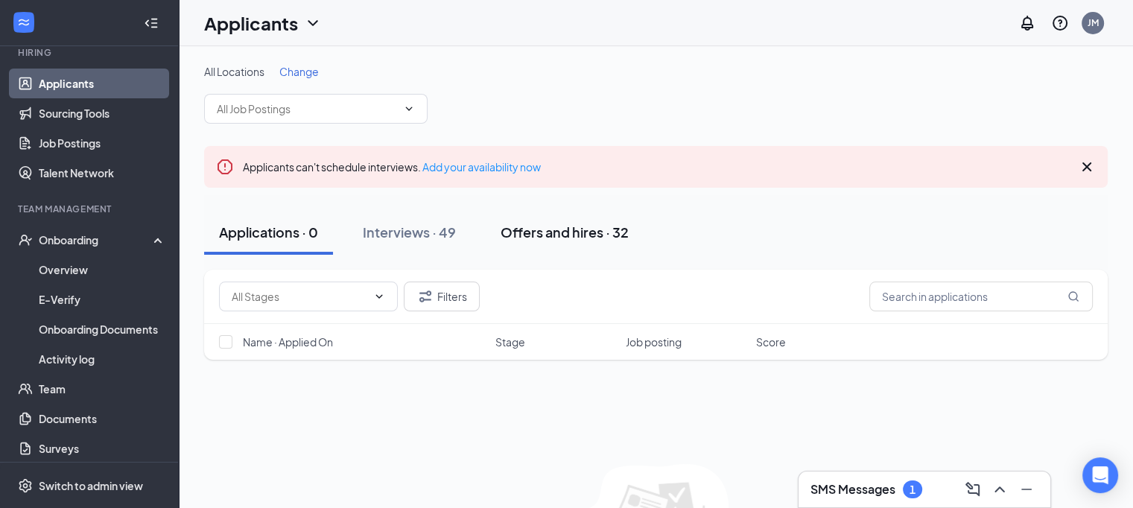
click at [548, 228] on div "Offers and hires · 32" at bounding box center [565, 232] width 128 height 19
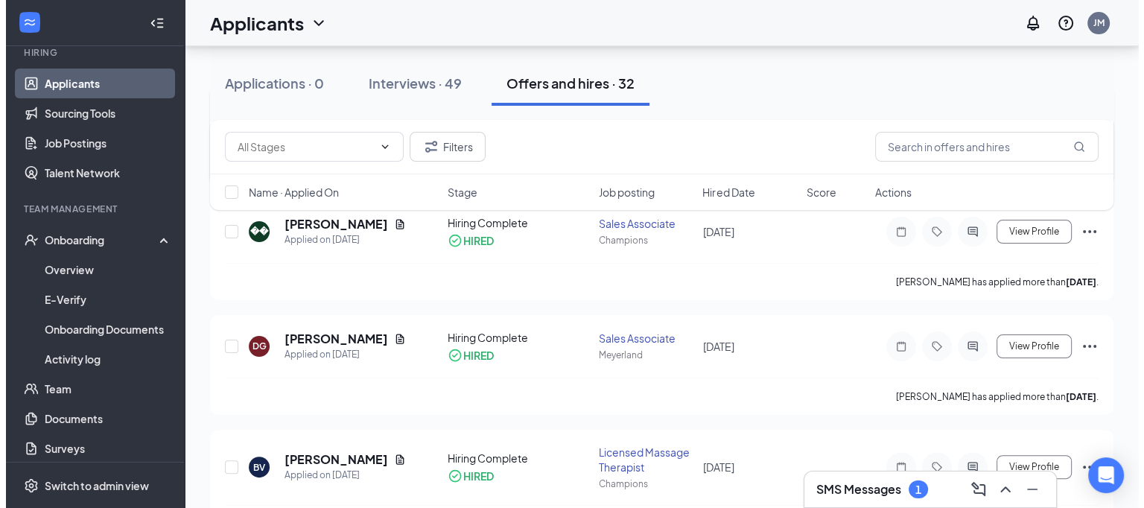
scroll to position [298, 0]
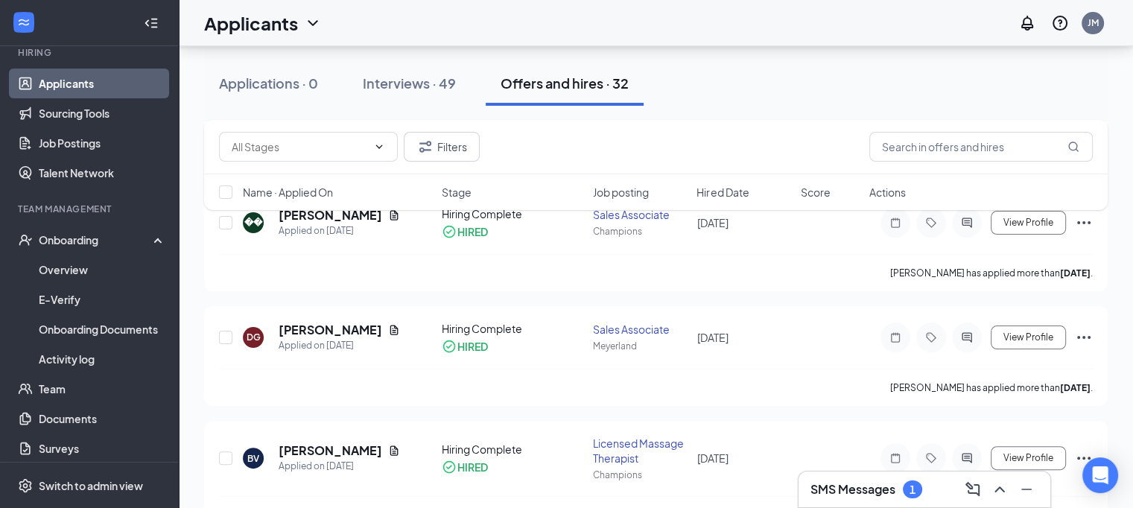
click at [964, 218] on div "Filters Name · Applied On Stage Job posting Hired Date Score Actions" at bounding box center [656, 172] width 904 height 105
click at [971, 227] on icon "ActiveChat" at bounding box center [967, 223] width 18 height 12
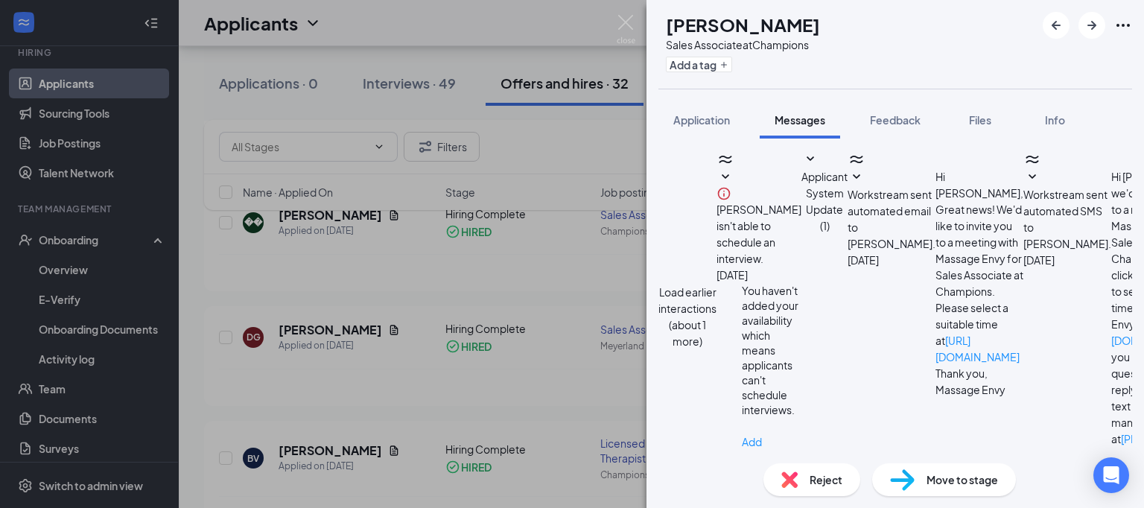
scroll to position [431, 0]
type textarea "I have sent the onboarding paperwork."
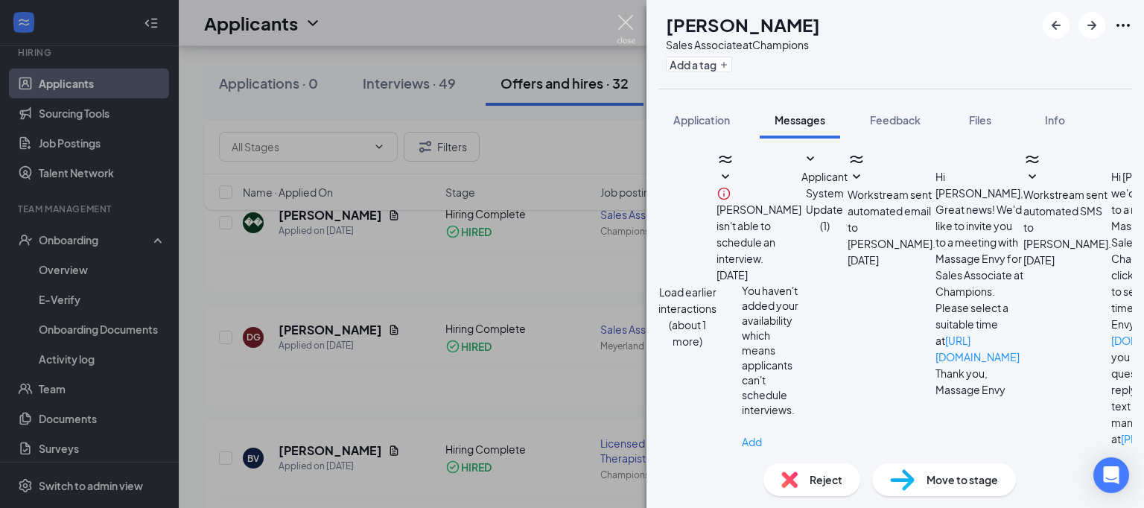
drag, startPoint x: 627, startPoint y: 23, endPoint x: 648, endPoint y: 52, distance: 36.2
click at [627, 23] on img at bounding box center [626, 29] width 19 height 29
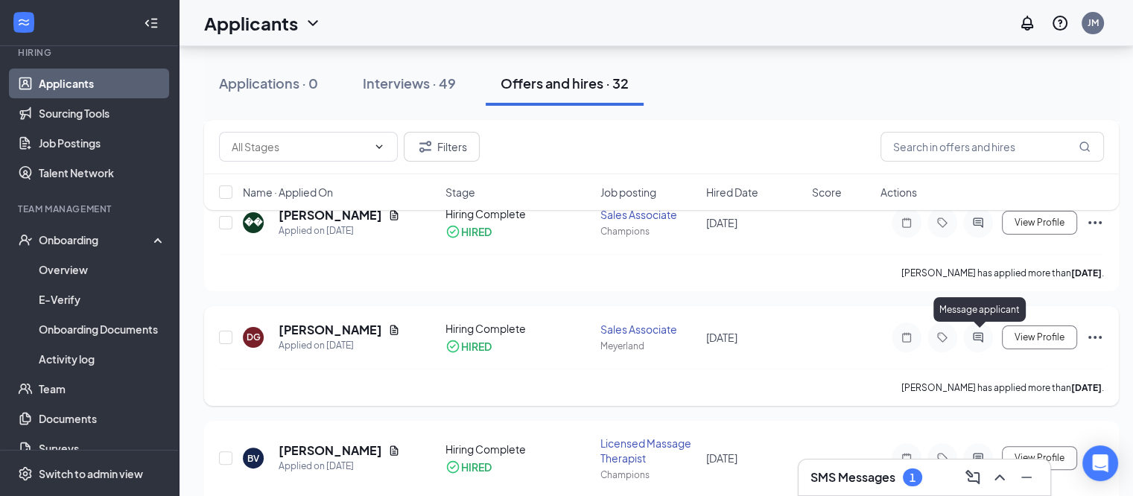
click at [975, 335] on icon "ActiveChat" at bounding box center [978, 337] width 10 height 10
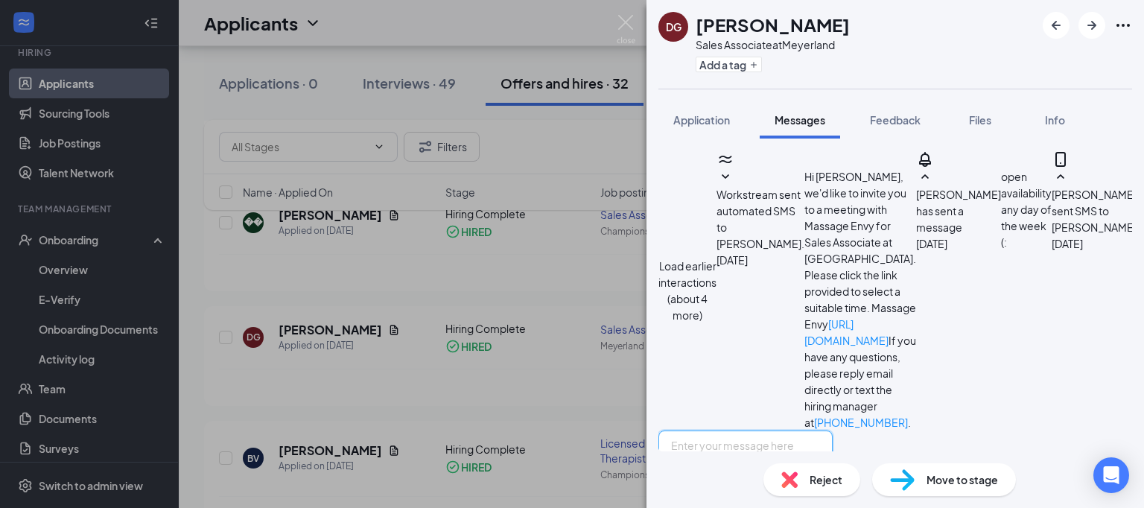
click at [777, 431] on textarea at bounding box center [746, 475] width 174 height 89
type textarea "I have sent the onboarding paperwork."
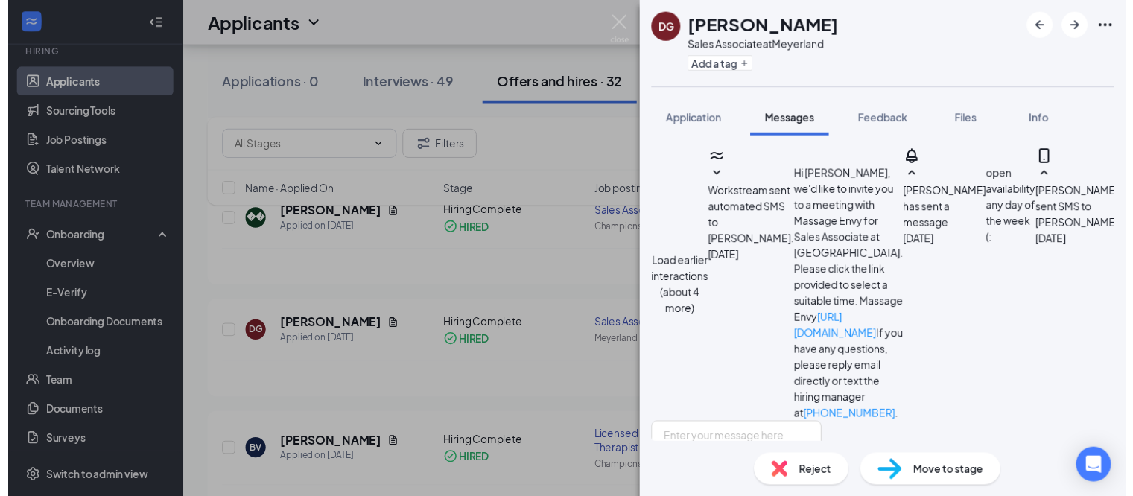
scroll to position [777, 0]
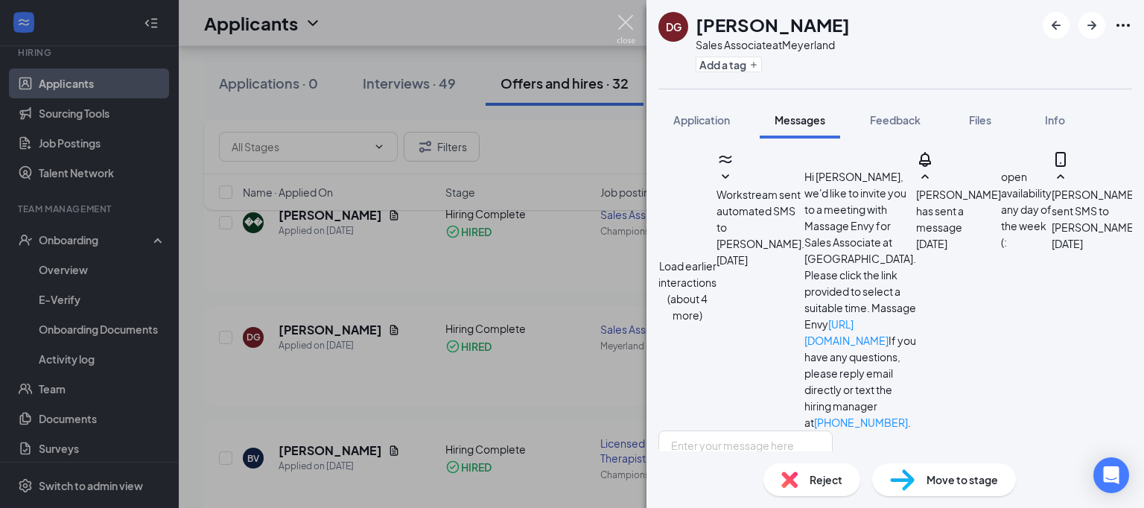
click at [632, 21] on img at bounding box center [626, 29] width 19 height 29
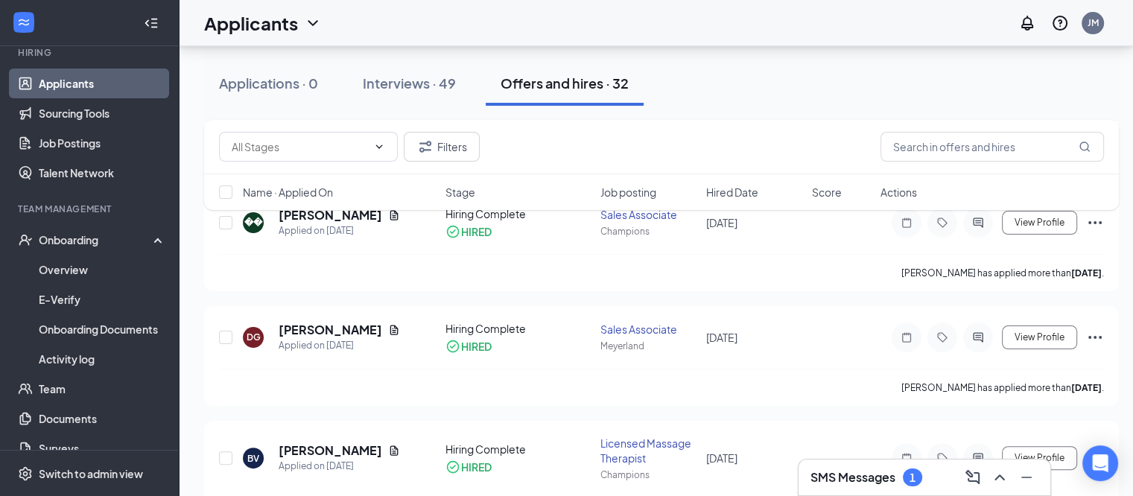
click at [912, 479] on div "1" at bounding box center [913, 478] width 6 height 13
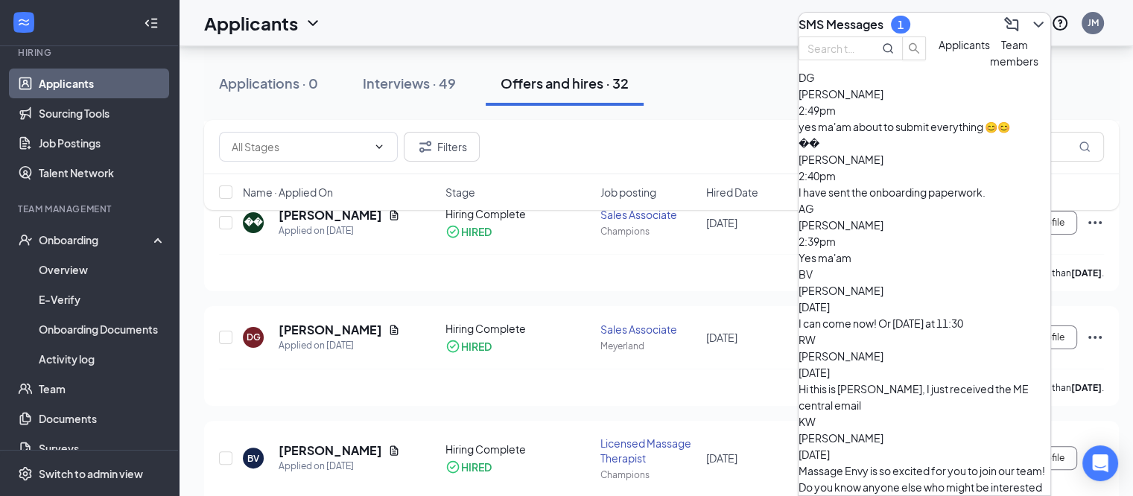
click at [1030, 20] on icon "ChevronDown" at bounding box center [1039, 25] width 18 height 18
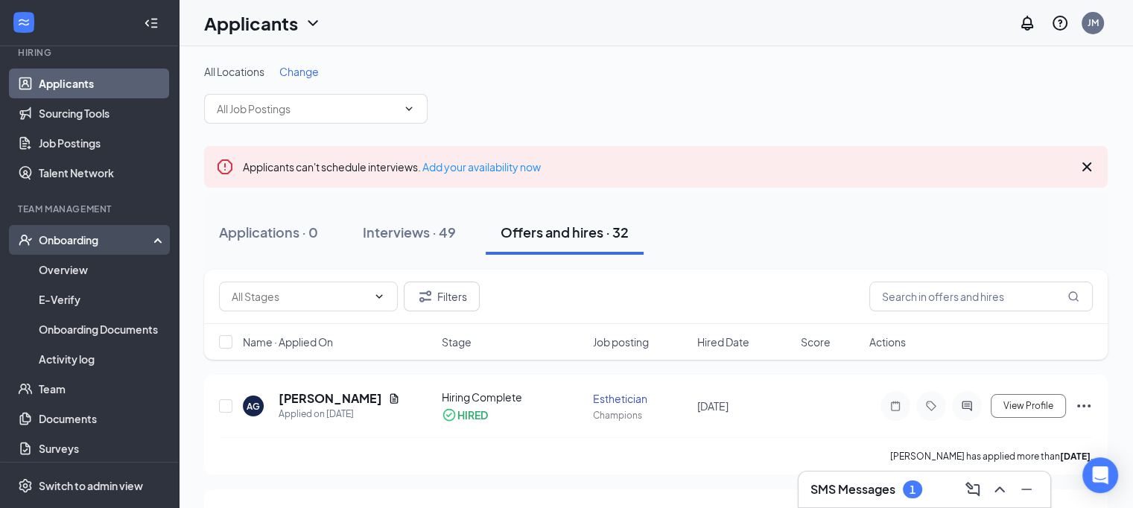
click at [83, 247] on div "Onboarding" at bounding box center [89, 240] width 179 height 30
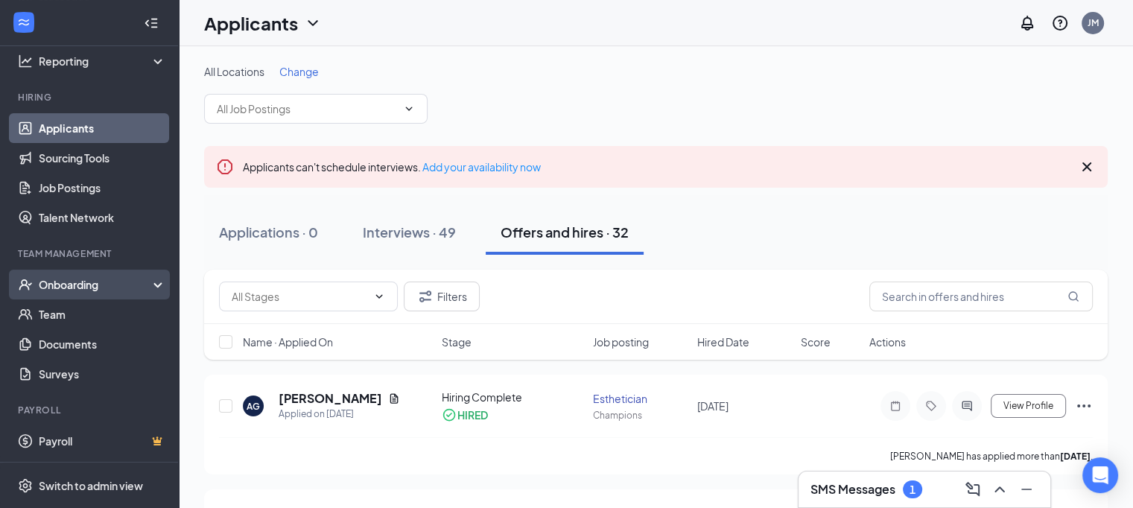
scroll to position [104, 0]
click at [122, 288] on div "Onboarding" at bounding box center [96, 284] width 115 height 15
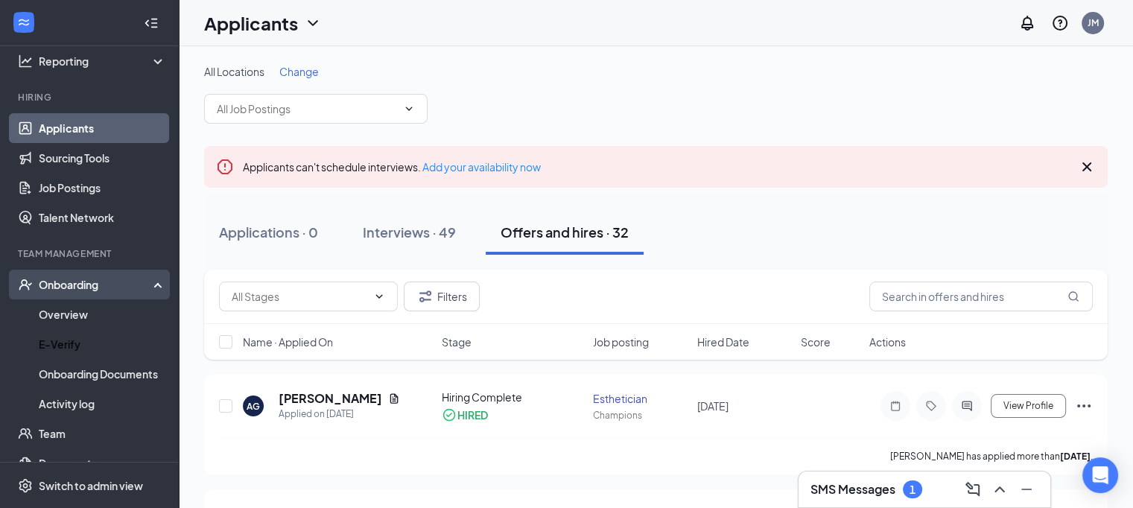
scroll to position [149, 0]
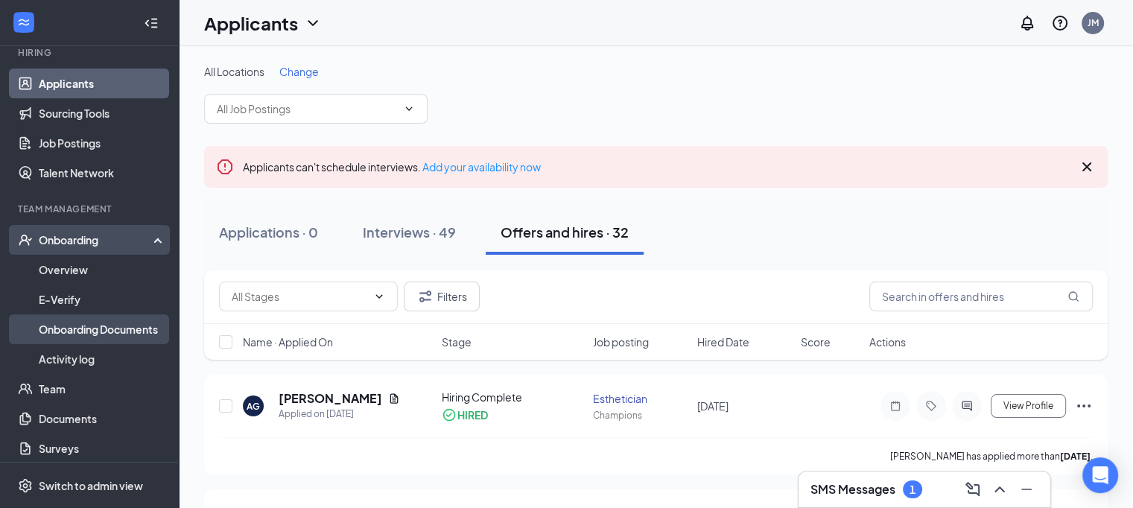
click at [133, 329] on link "Onboarding Documents" at bounding box center [102, 329] width 127 height 30
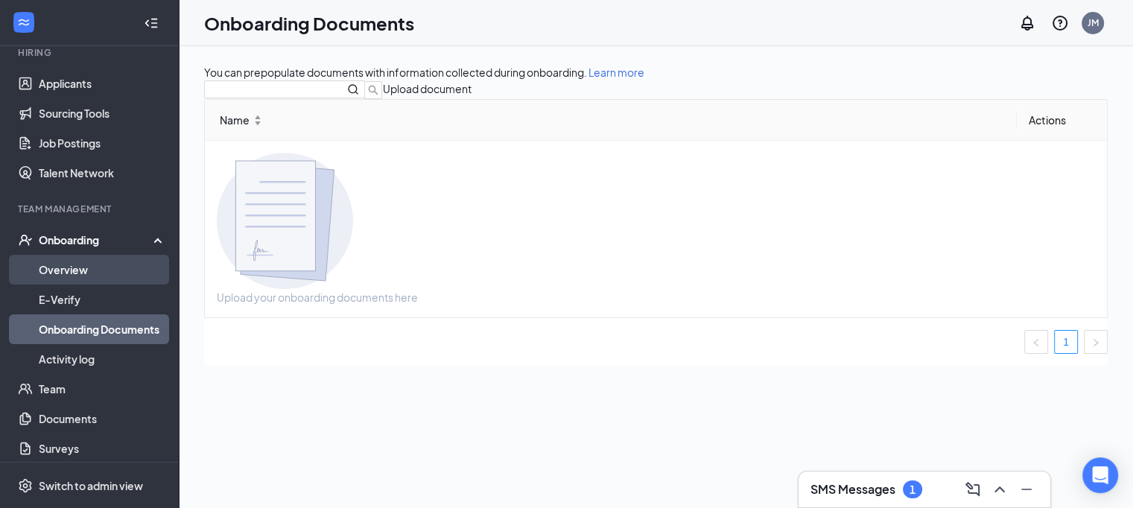
click at [88, 267] on link "Overview" at bounding box center [102, 270] width 127 height 30
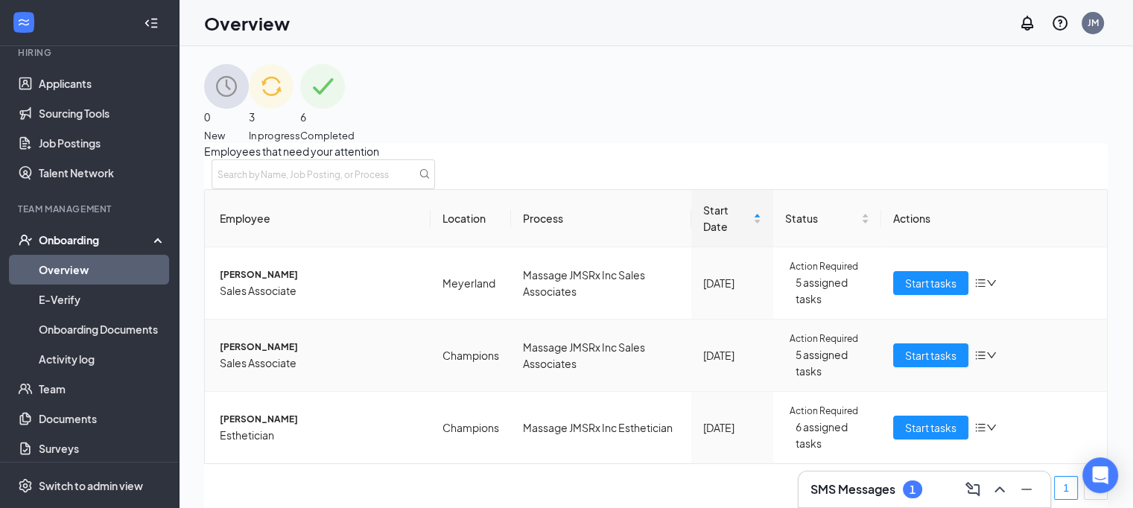
scroll to position [63, 0]
drag, startPoint x: 907, startPoint y: 490, endPoint x: 914, endPoint y: 498, distance: 10.0
click at [914, 498] on div "1" at bounding box center [912, 490] width 19 height 18
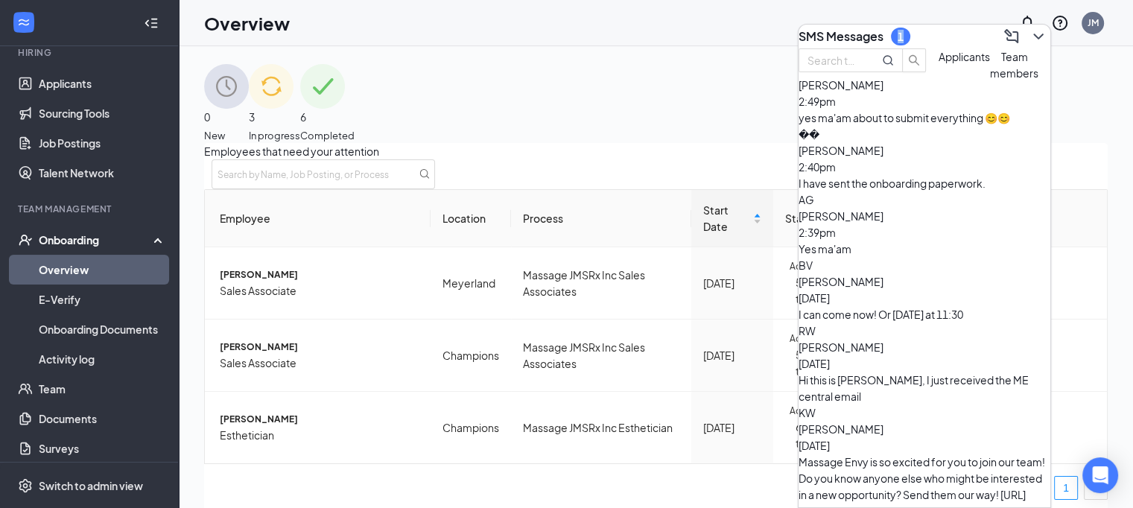
scroll to position [0, 0]
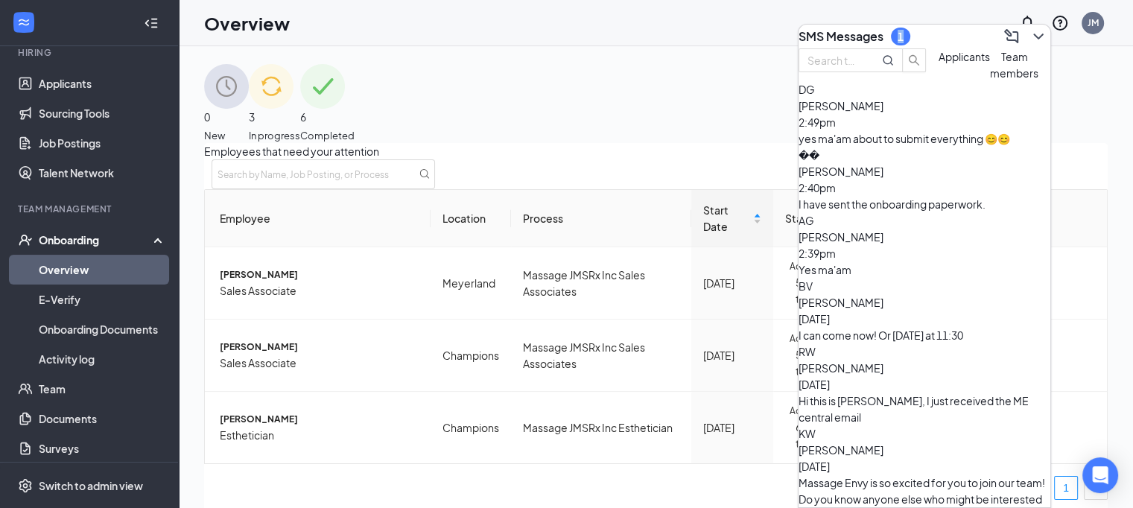
click at [1030, 28] on icon "ChevronDown" at bounding box center [1039, 37] width 18 height 18
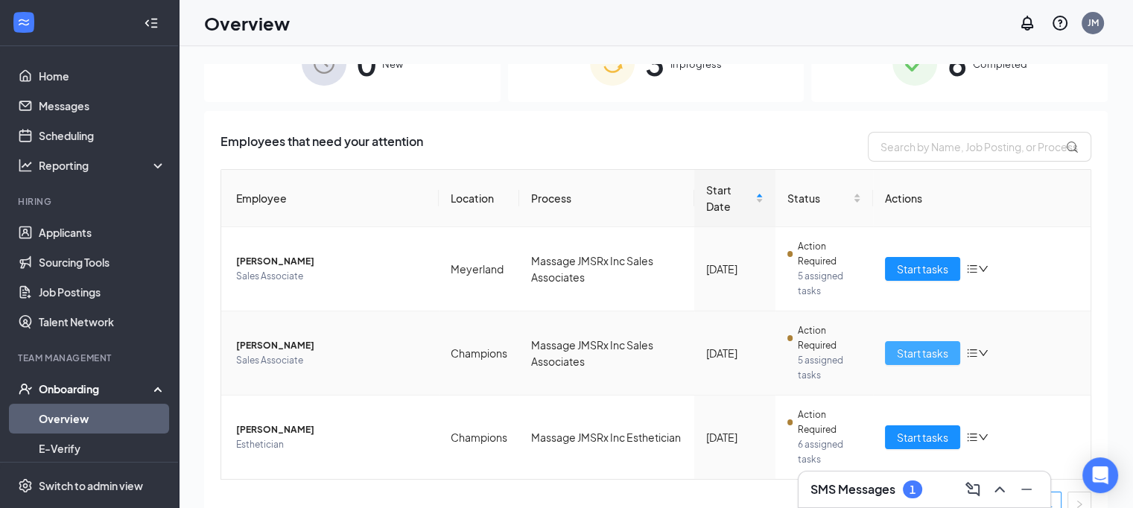
scroll to position [63, 0]
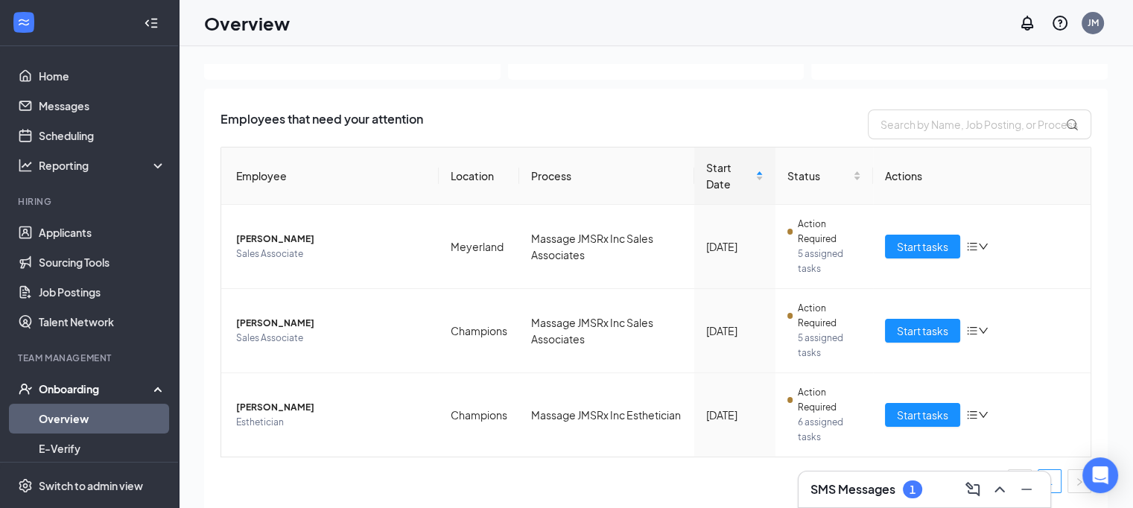
click at [878, 498] on div "SMS Messages 1" at bounding box center [925, 490] width 228 height 24
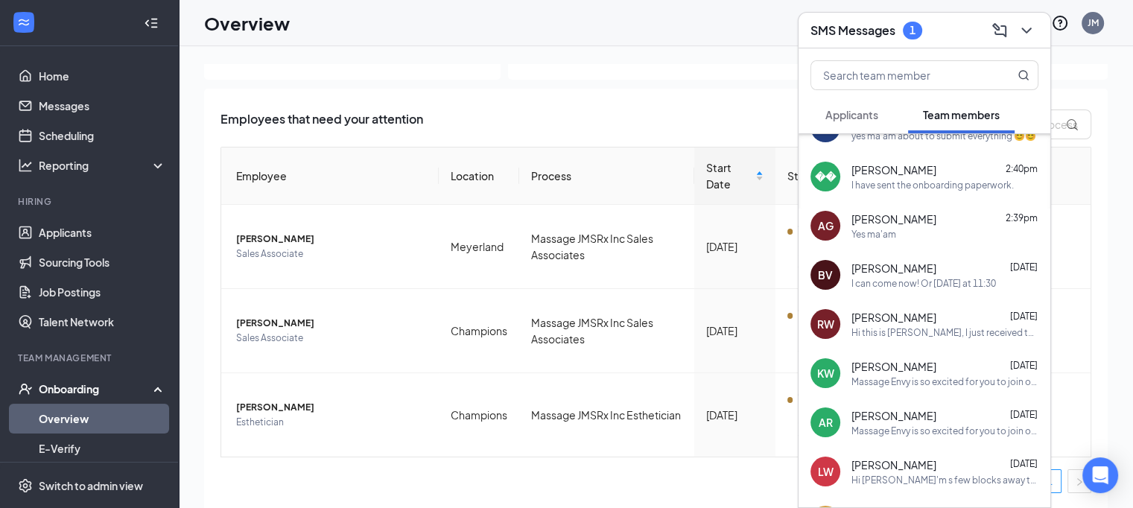
scroll to position [0, 0]
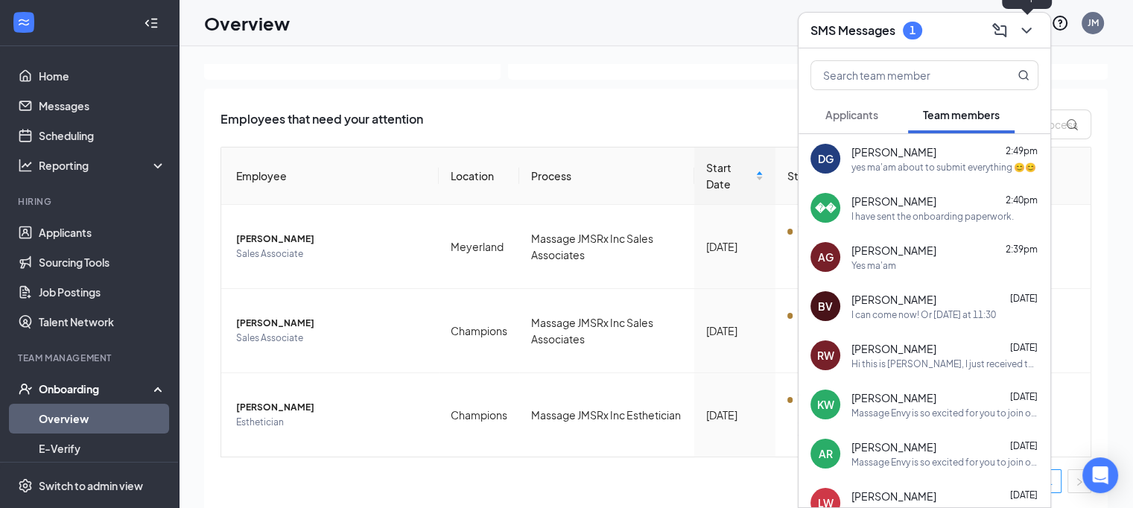
click at [1027, 31] on icon "ChevronDown" at bounding box center [1026, 31] width 10 height 6
